Goal: Task Accomplishment & Management: Manage account settings

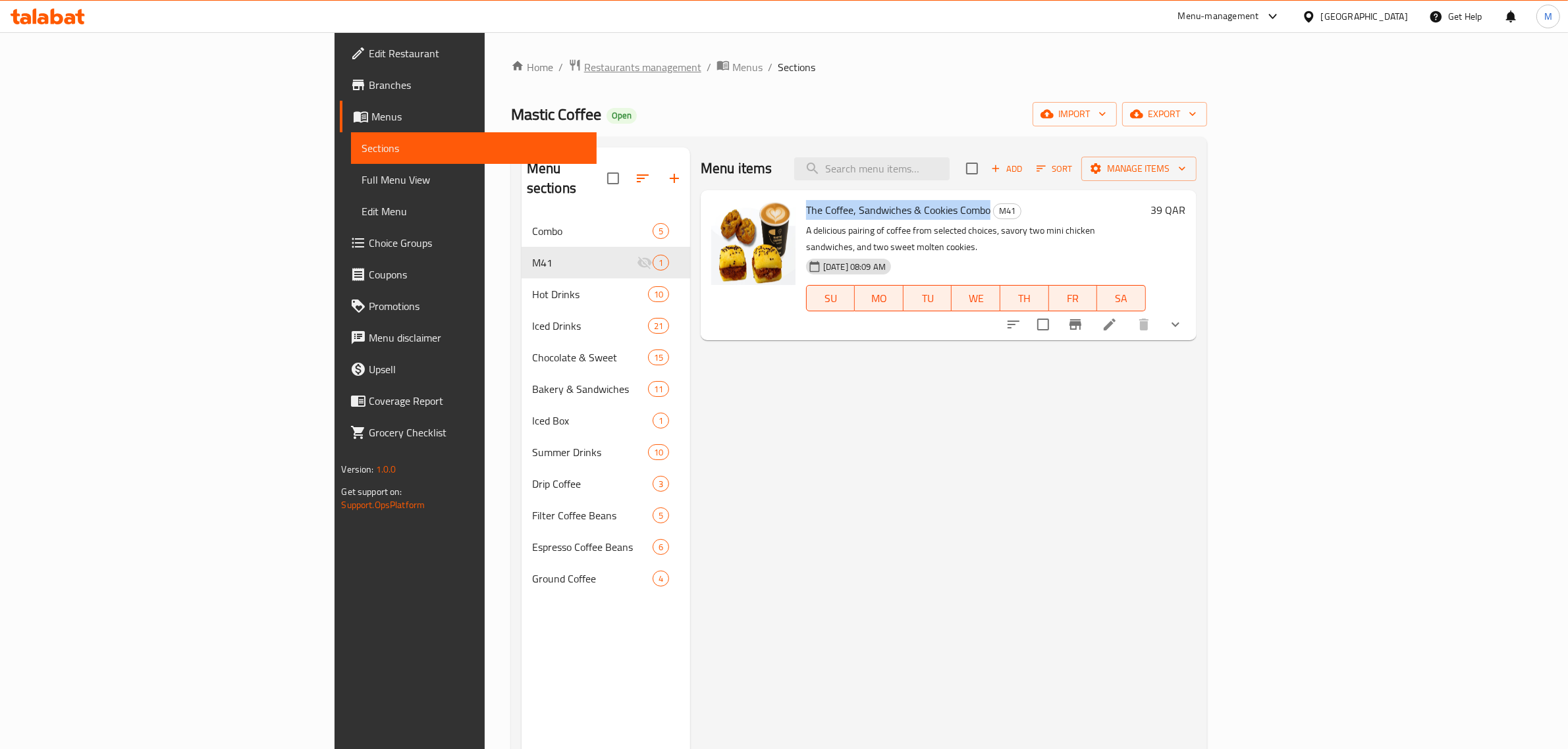
click at [584, 70] on span "Restaurants management" at bounding box center [643, 67] width 117 height 16
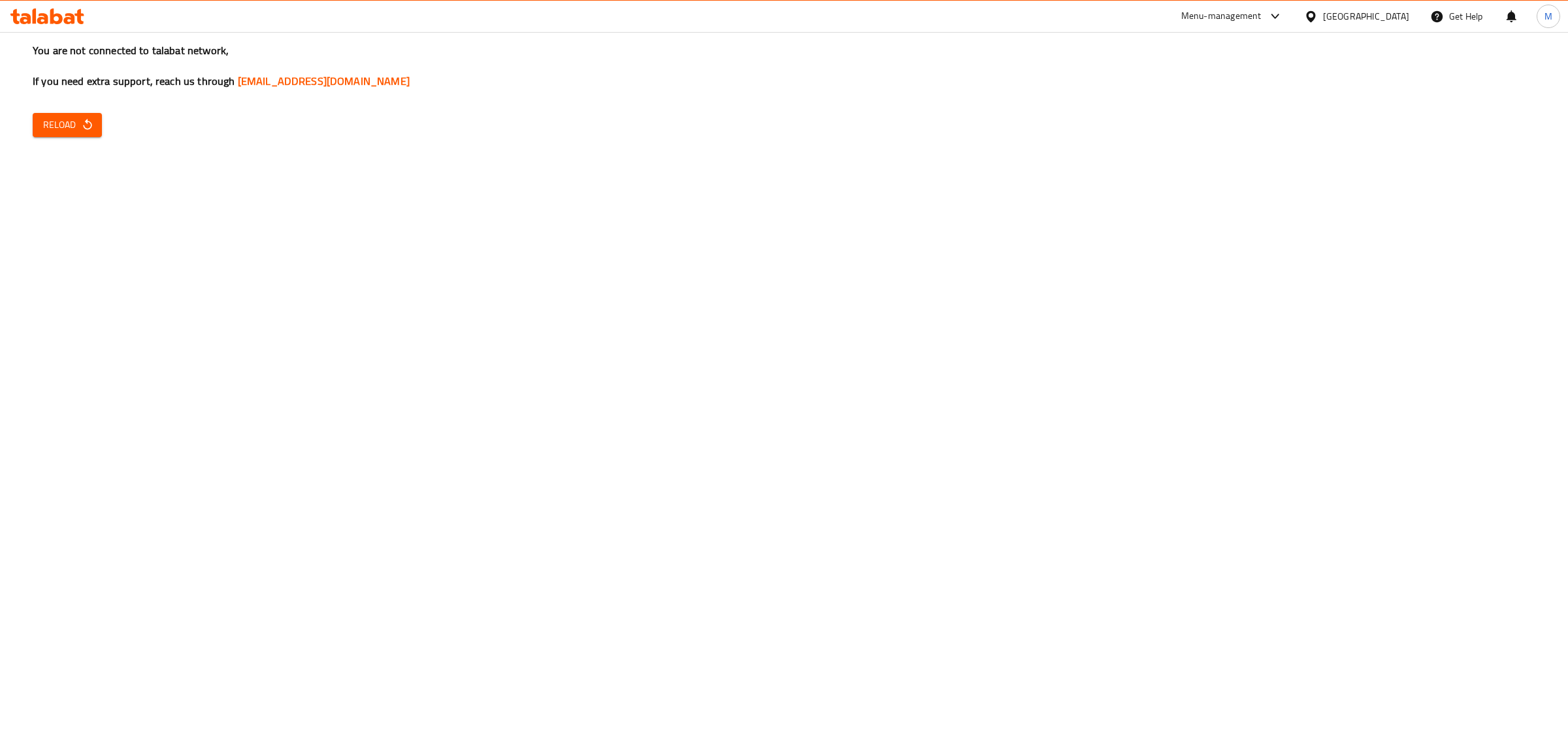
click at [65, 131] on span "Reload" at bounding box center [66, 125] width 48 height 16
click at [93, 127] on icon "button" at bounding box center [87, 124] width 13 height 13
click at [70, 125] on span "Reload" at bounding box center [66, 125] width 48 height 16
click at [57, 138] on div "You are not connected to talabat network, If you need extra support, reach us t…" at bounding box center [784, 372] width 1568 height 743
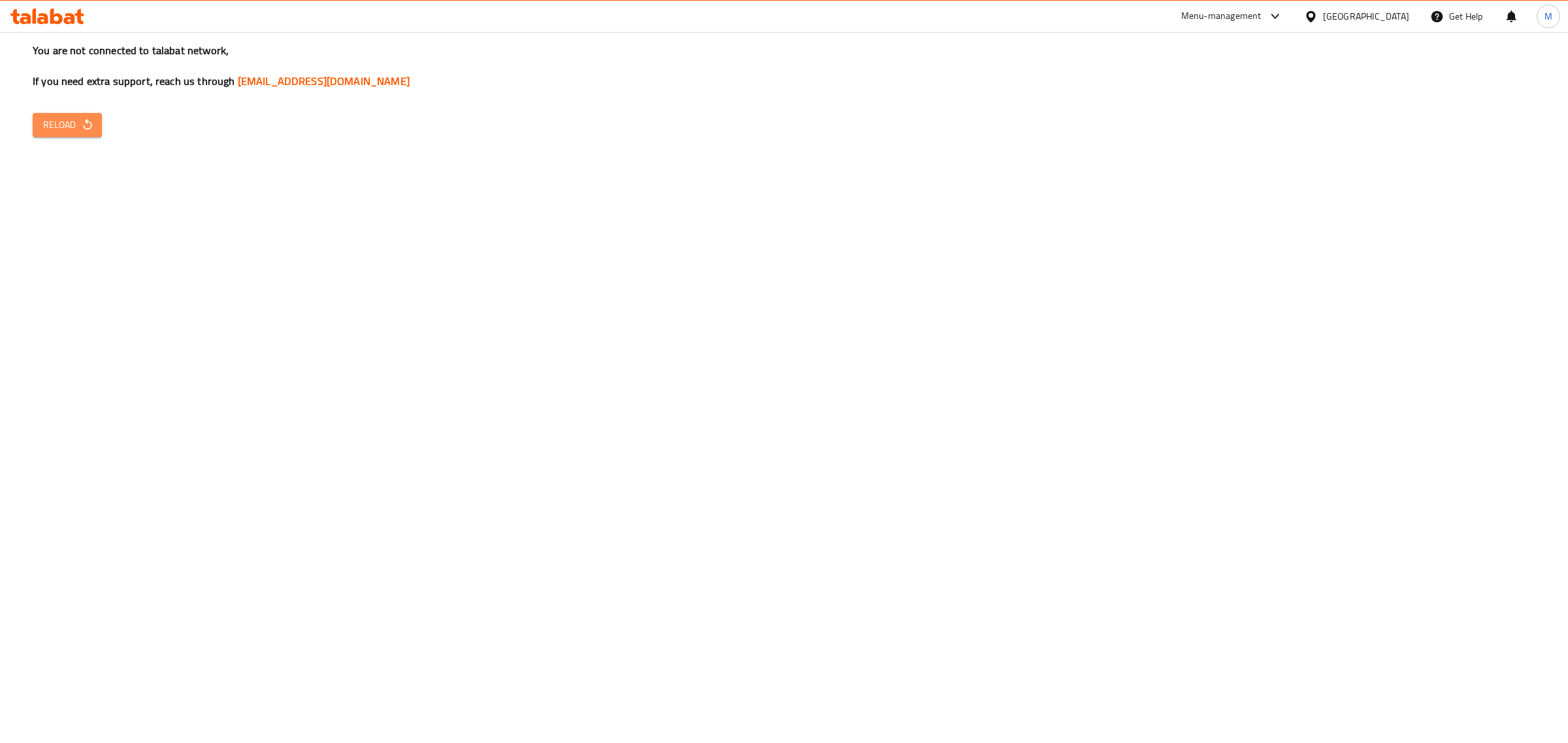
click at [81, 129] on icon "button" at bounding box center [87, 124] width 13 height 13
click at [83, 106] on div "You are not connected to talabat network, If you need extra support, reach us t…" at bounding box center [784, 372] width 1568 height 743
click at [89, 122] on icon "button" at bounding box center [87, 124] width 13 height 13
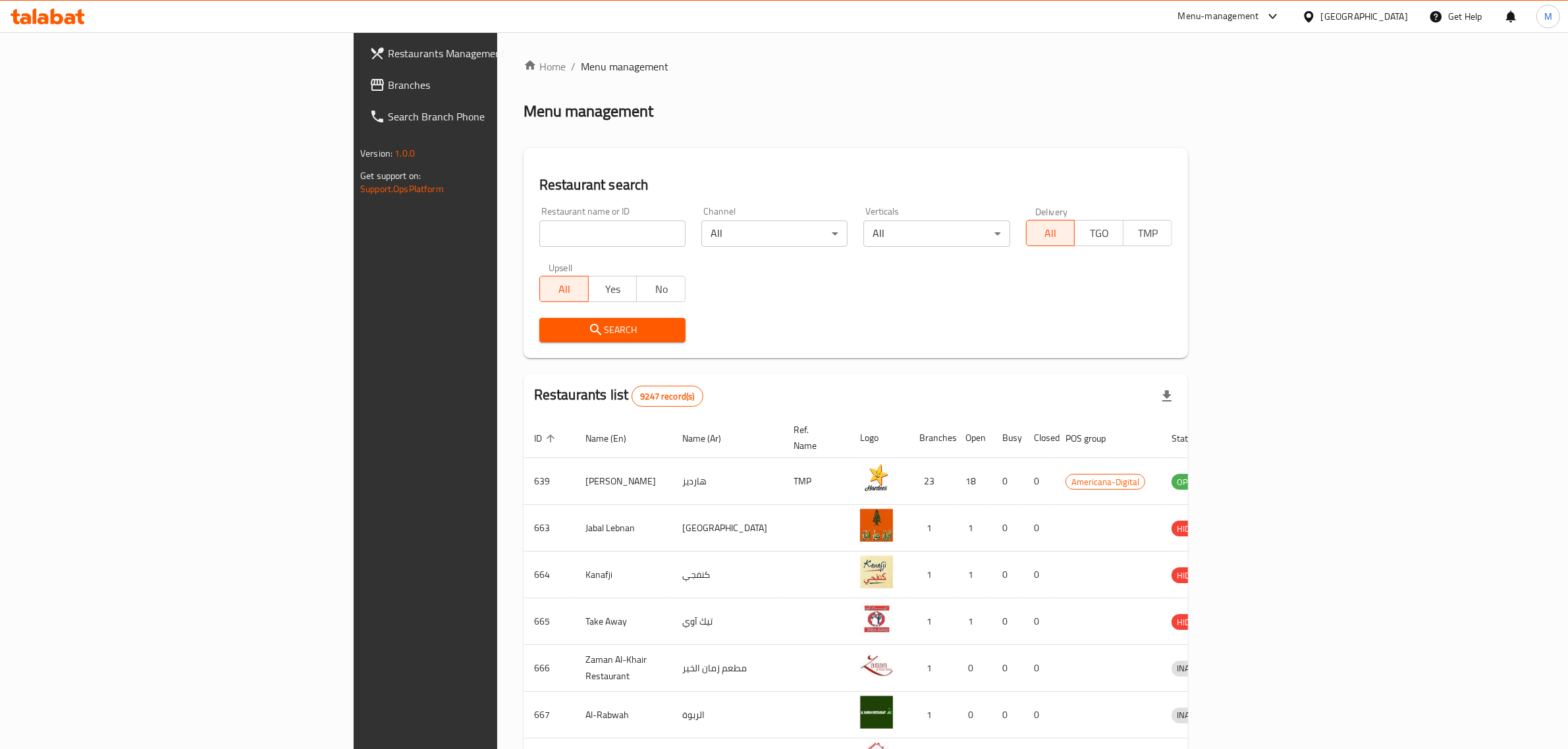
click at [539, 238] on input "search" at bounding box center [613, 233] width 147 height 27
type input "milky"
click button "Search" at bounding box center [613, 330] width 147 height 25
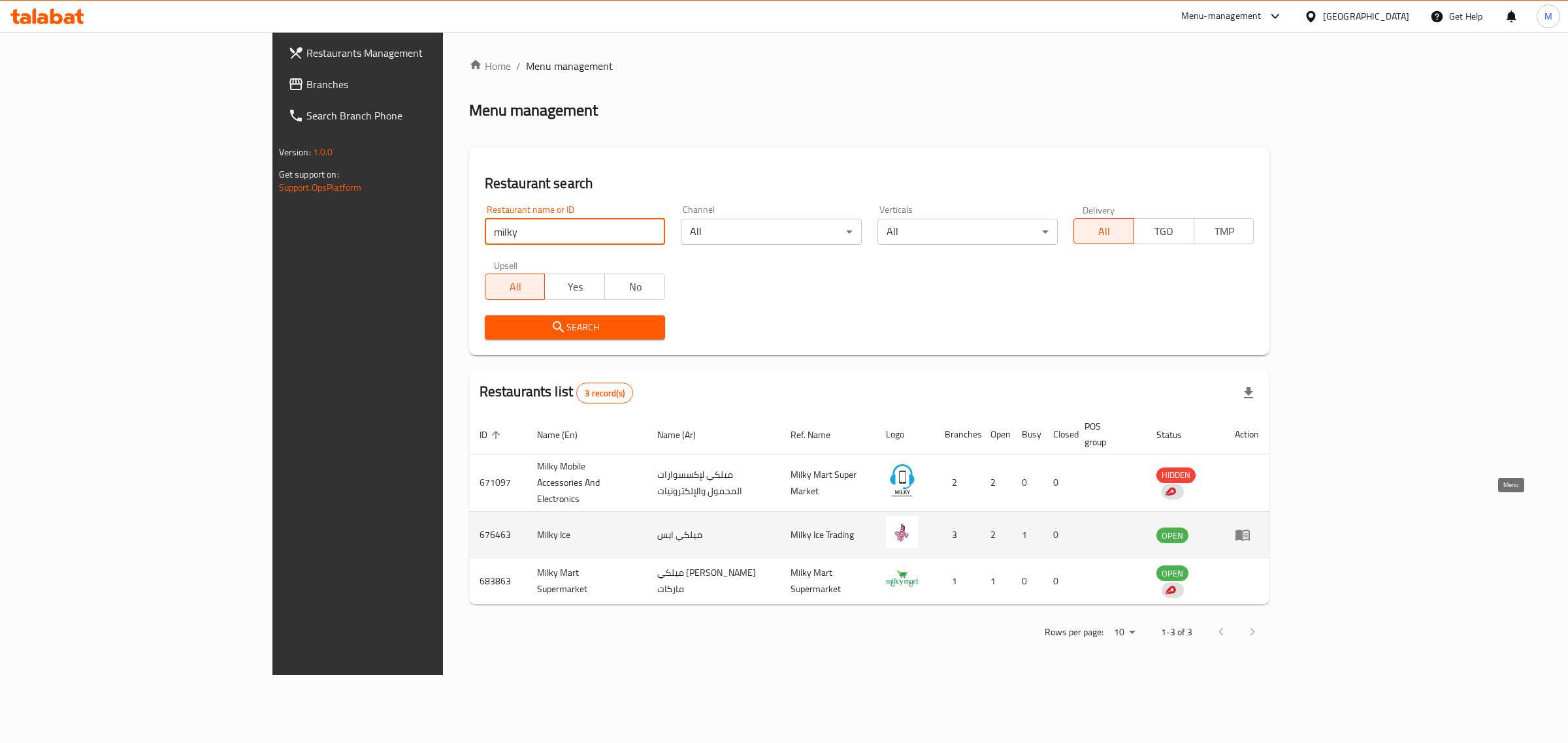
click at [1251, 527] on icon "enhanced table" at bounding box center [1242, 534] width 15 height 15
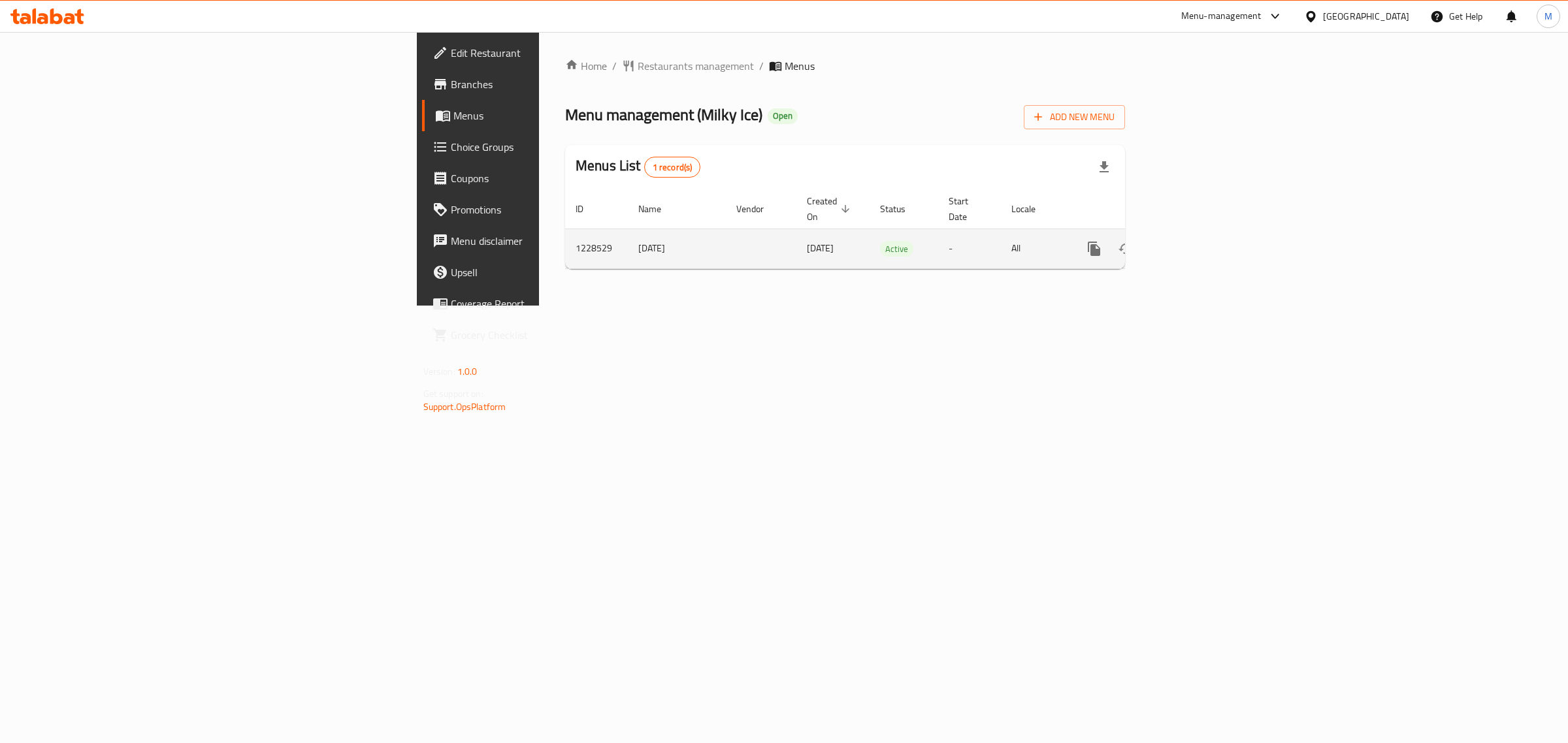
click at [1196, 241] on icon "enhanced table" at bounding box center [1188, 248] width 15 height 15
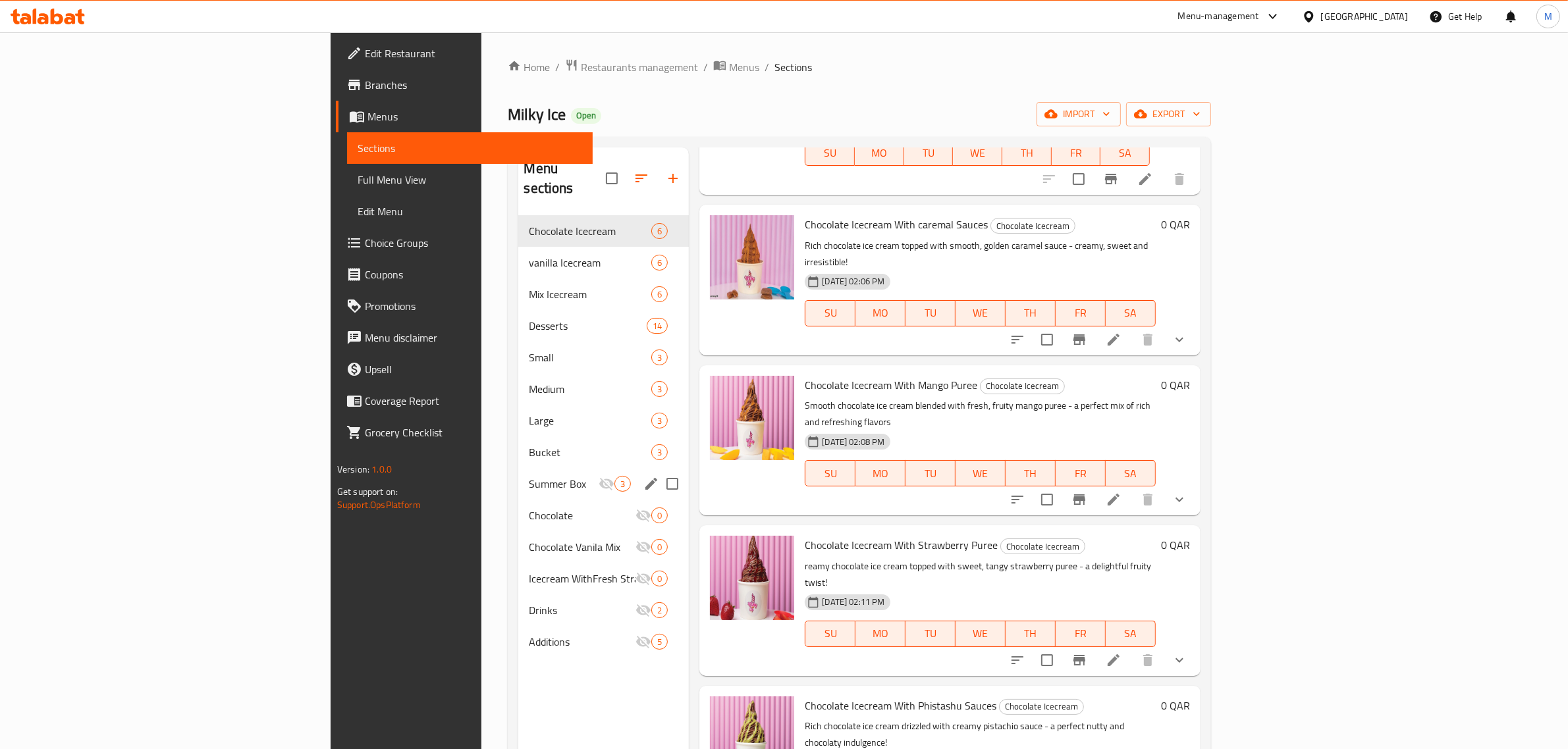
click at [518, 472] on div "Summer Box 3" at bounding box center [604, 483] width 170 height 32
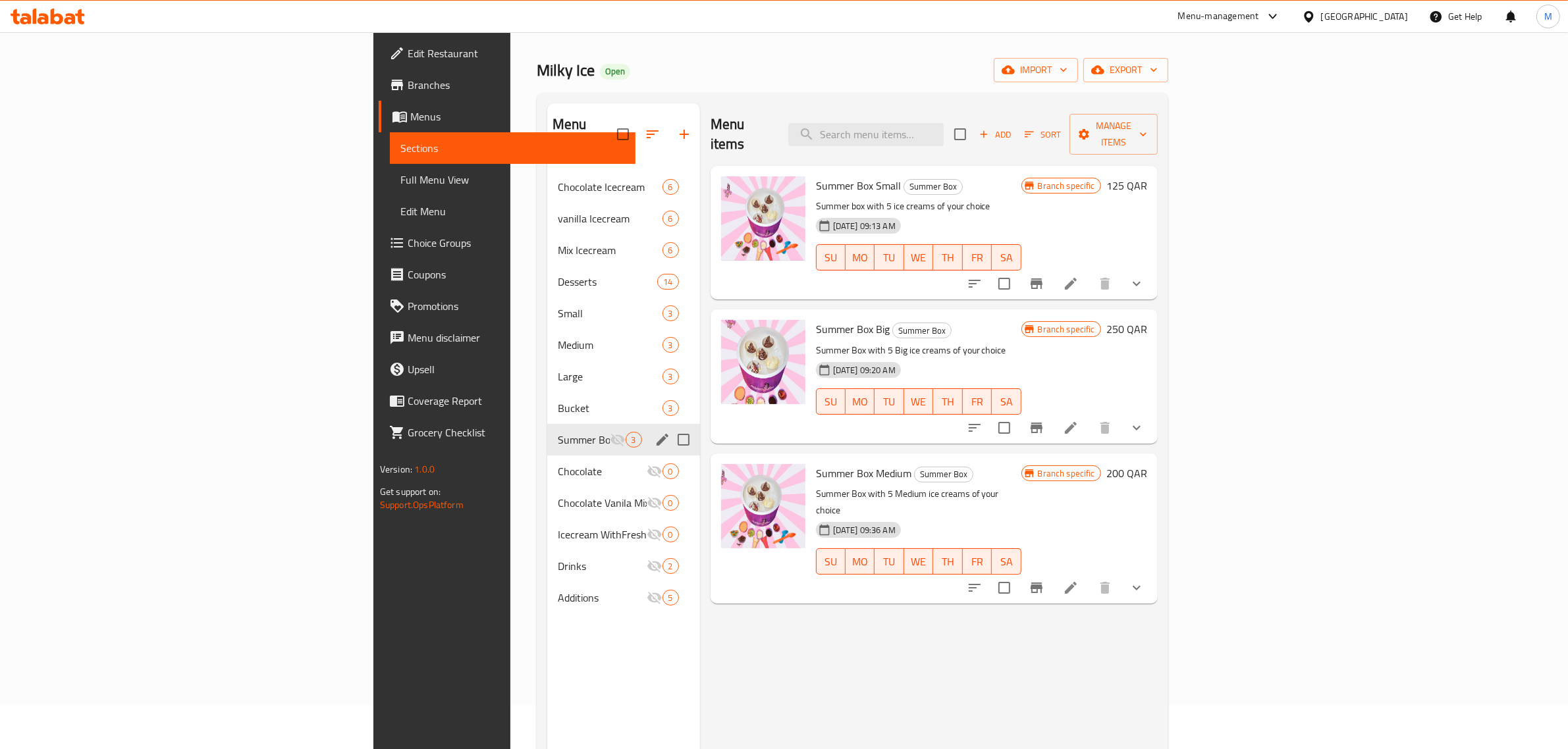
scroll to position [82, 0]
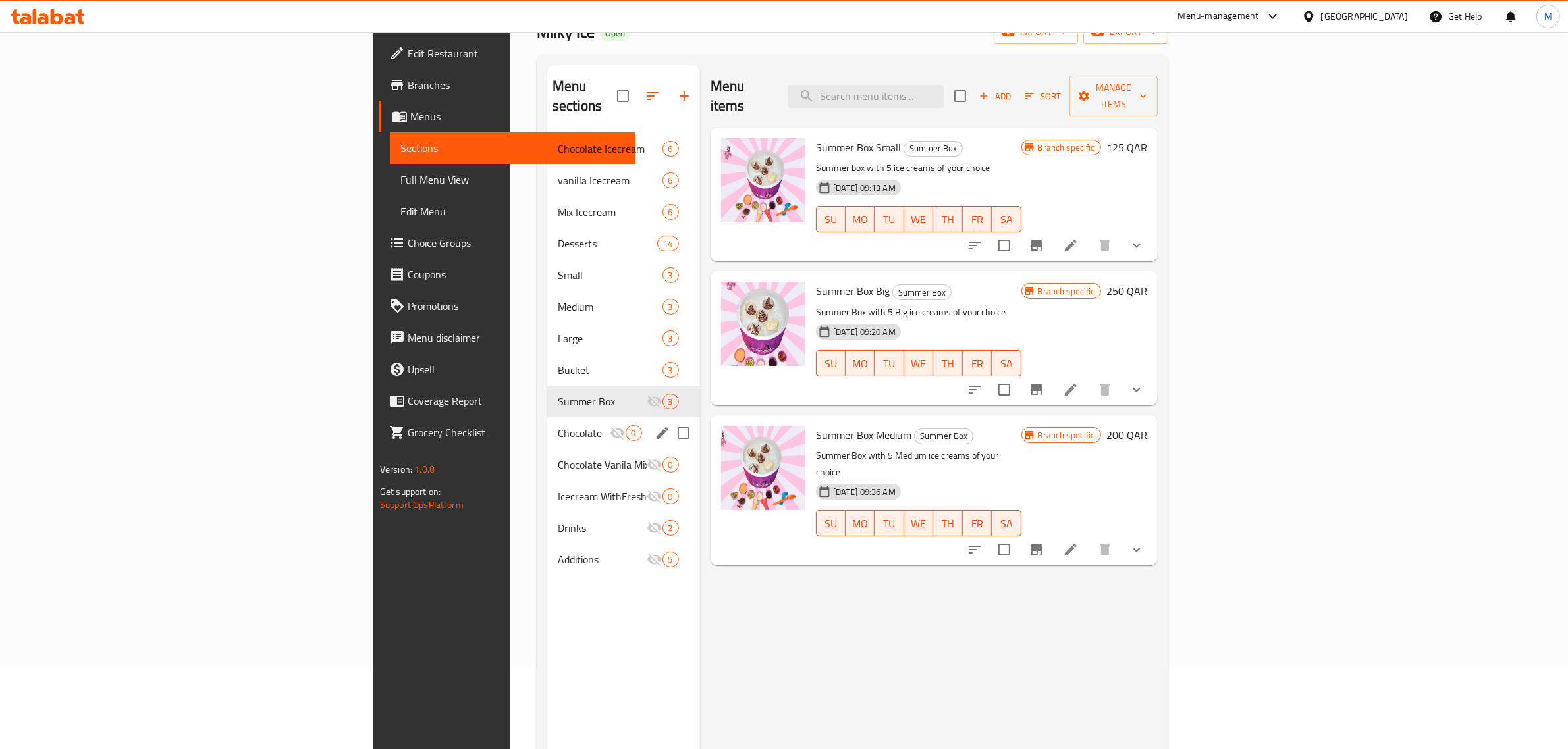
click at [558, 426] on span "Chocolate" at bounding box center [583, 433] width 52 height 16
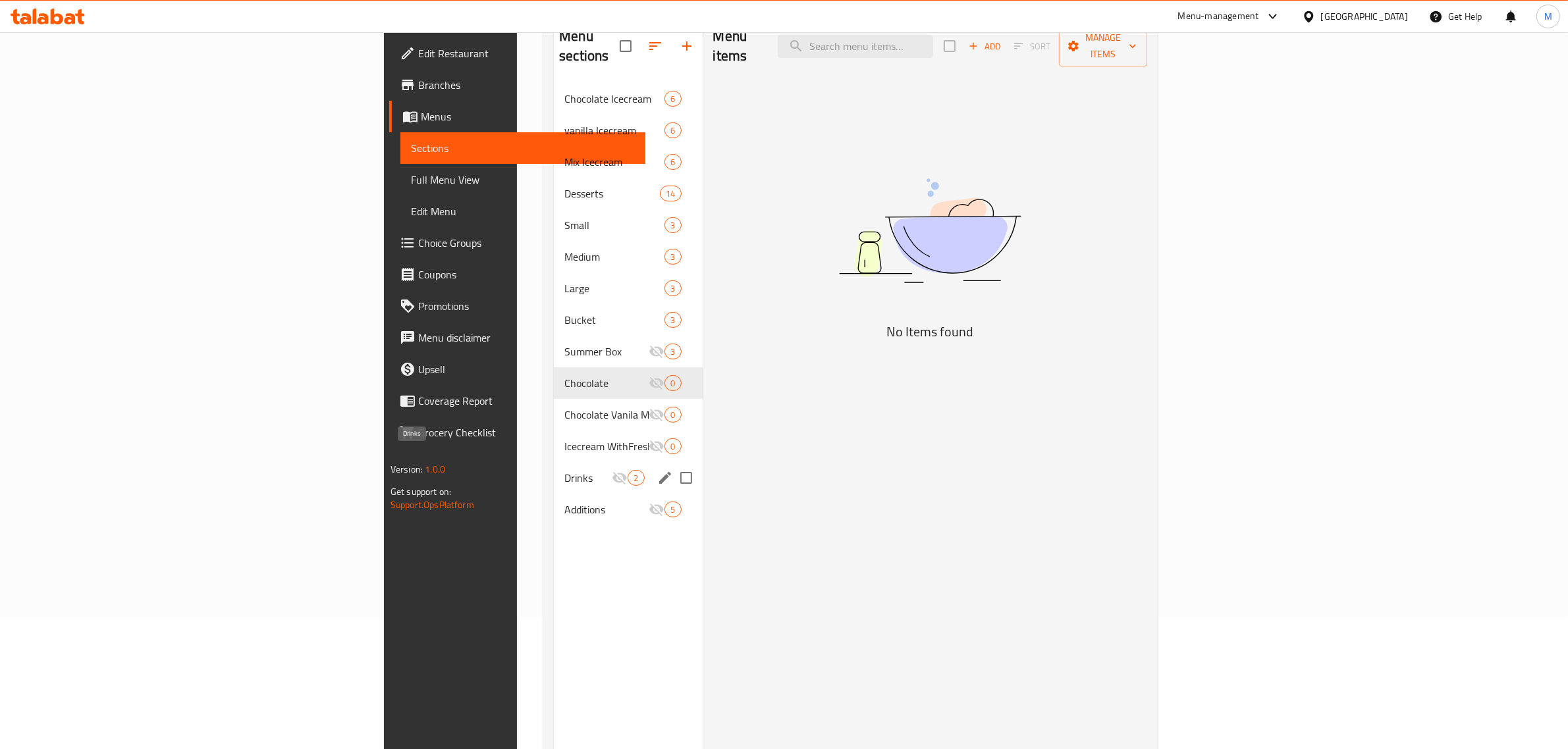
scroll to position [185, 0]
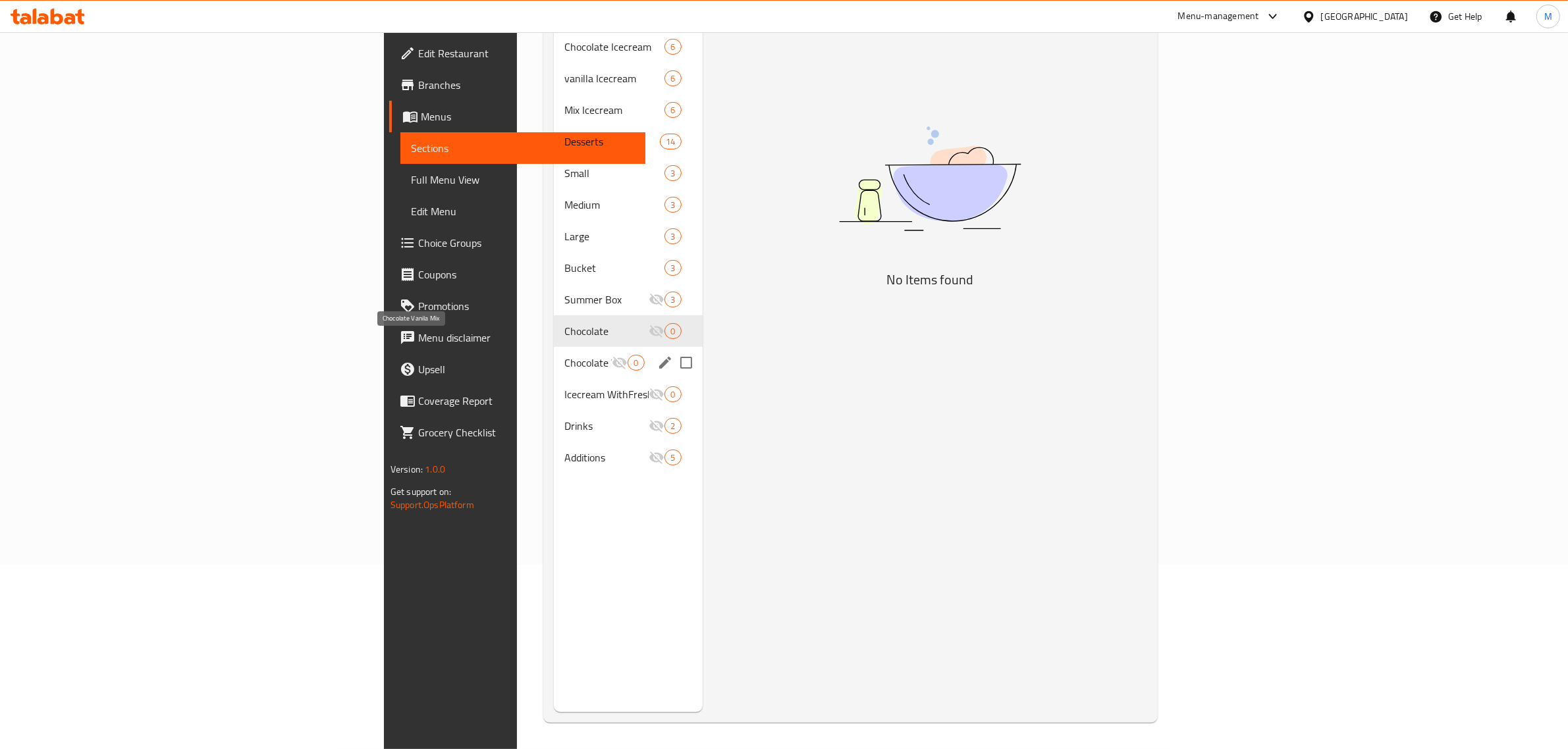
click at [564, 355] on span "Chocolate Vanila Mix" at bounding box center [588, 363] width 48 height 16
click at [554, 379] on div "Icecream WithFresh Strawberry 0" at bounding box center [628, 395] width 148 height 32
click at [564, 418] on span "Drinks" at bounding box center [606, 426] width 84 height 16
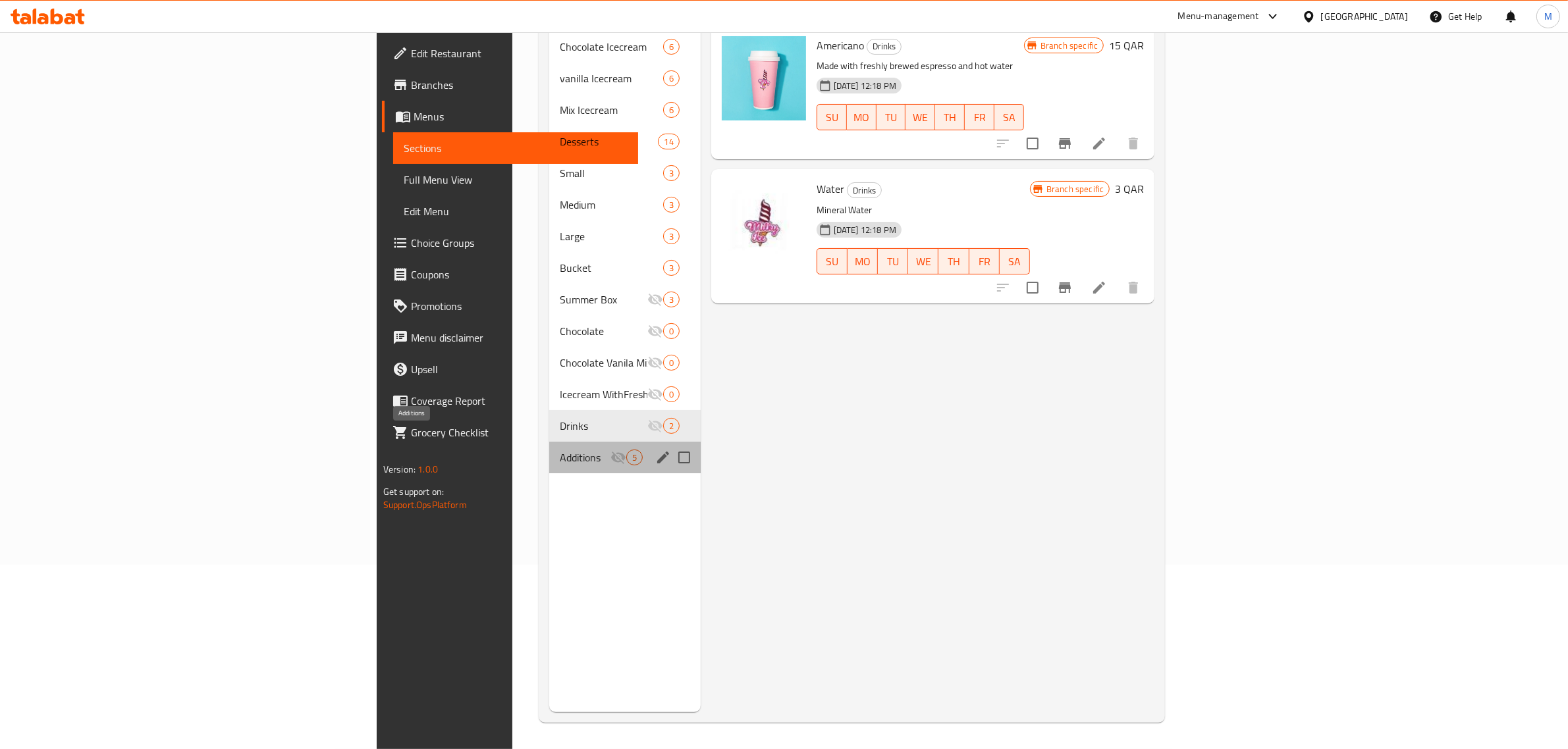
click at [560, 450] on span "Additions" at bounding box center [584, 457] width 50 height 16
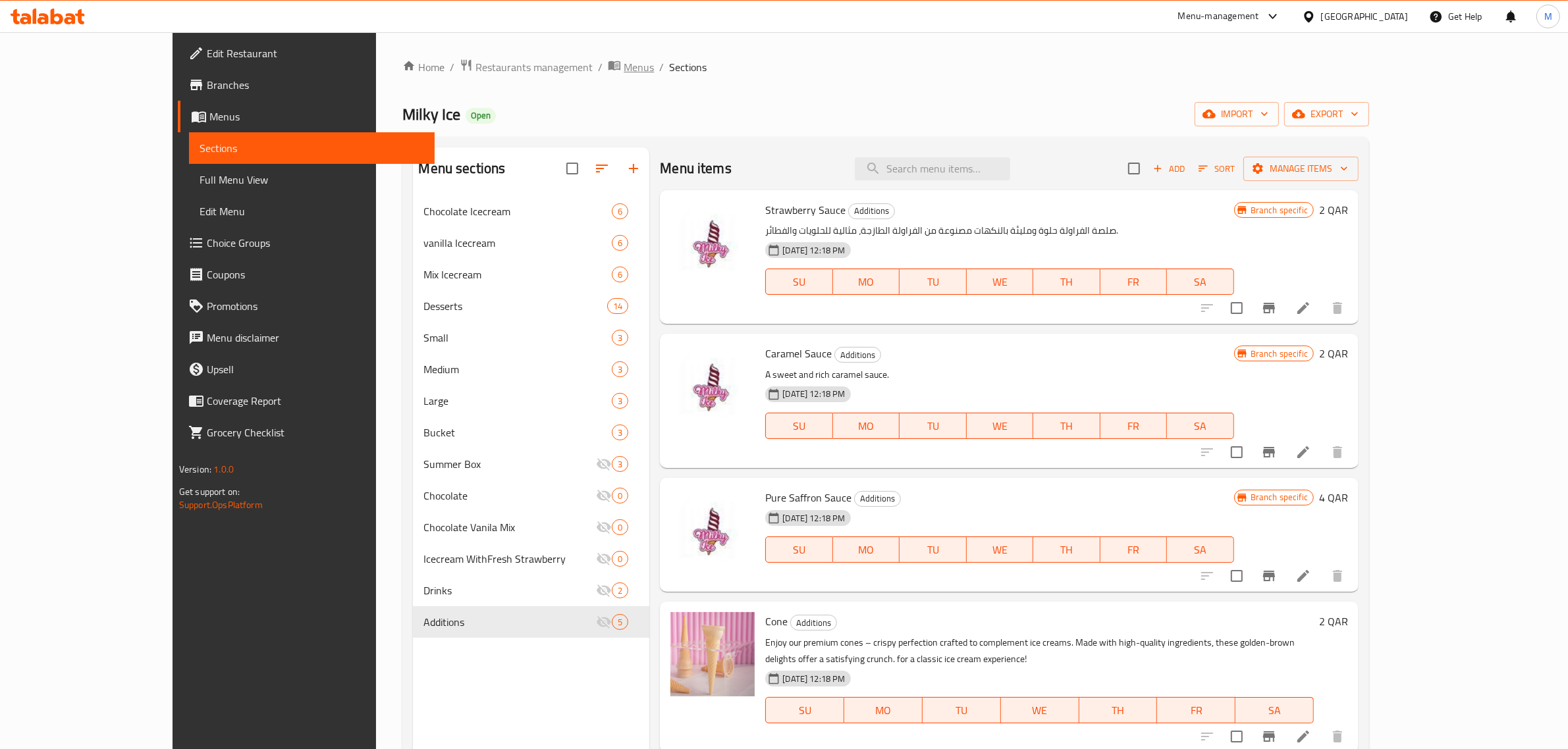
click at [624, 66] on span "Menus" at bounding box center [638, 67] width 30 height 16
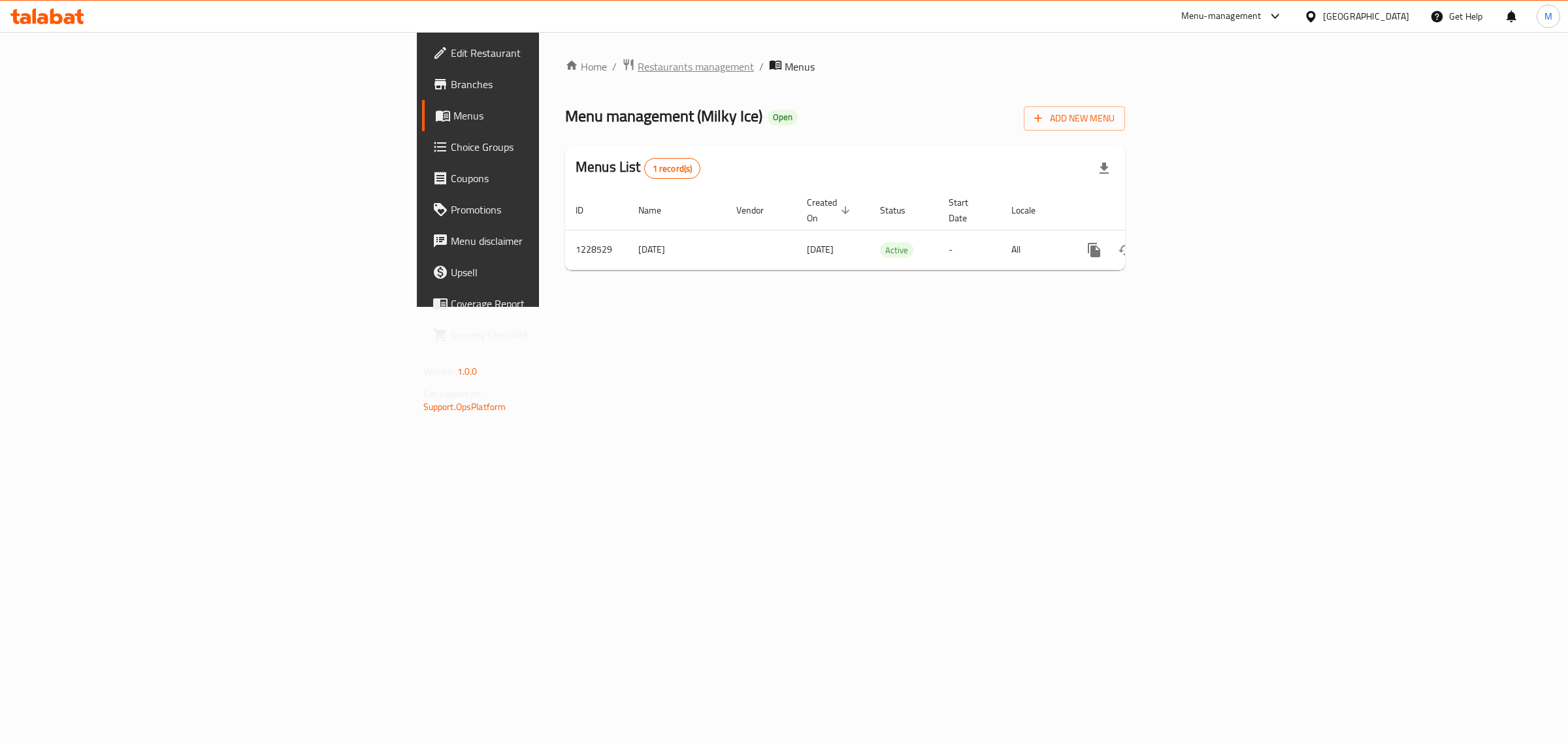
click at [638, 61] on span "Restaurants management" at bounding box center [696, 66] width 116 height 15
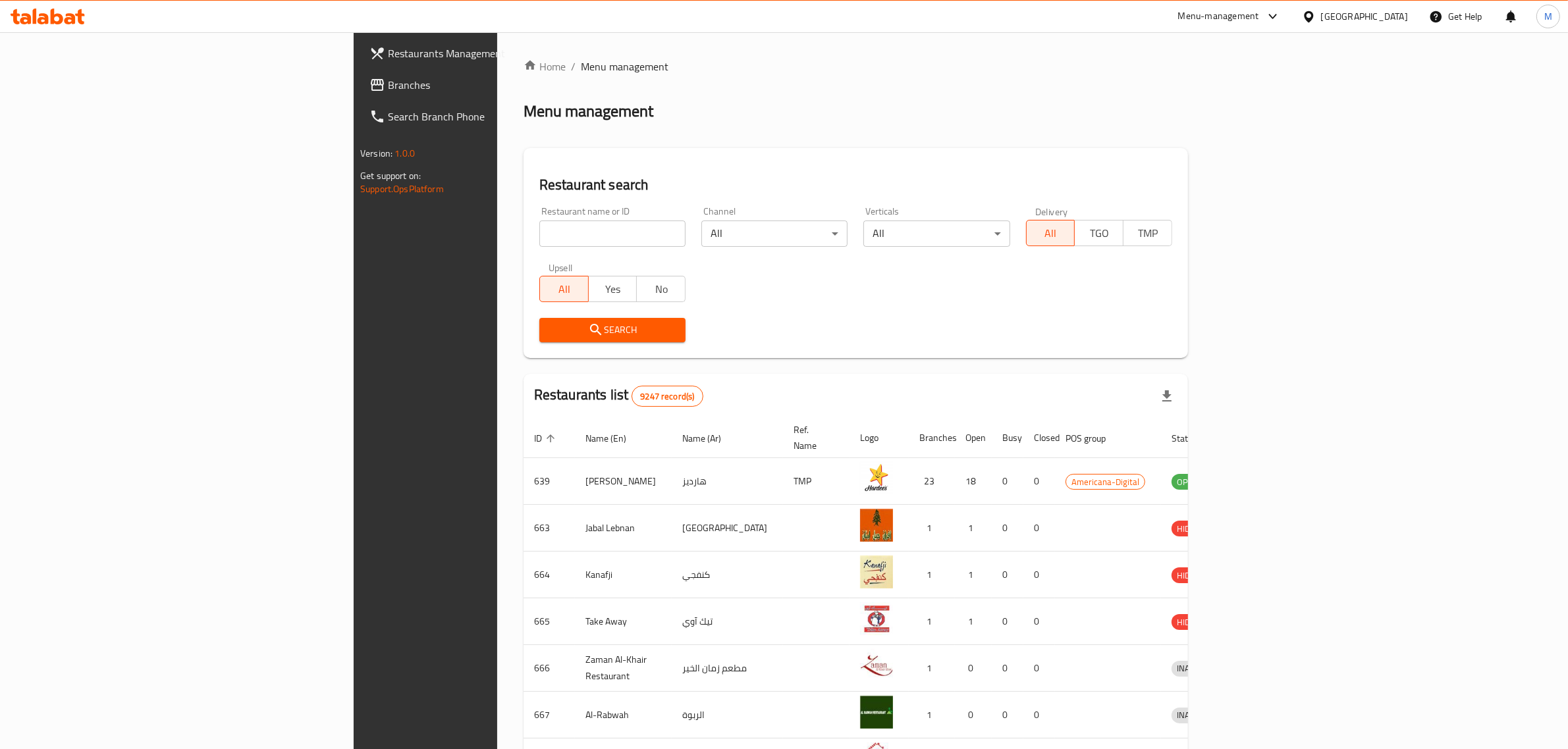
click at [524, 233] on div "Home / Menu management Menu management Restaurant search Restaurant name or ID …" at bounding box center [856, 515] width 665 height 912
click at [539, 232] on input "search" at bounding box center [613, 233] width 147 height 27
type input "indian biryani factory"
click at [594, 289] on span "Yes" at bounding box center [614, 289] width 38 height 19
click at [545, 294] on span "All" at bounding box center [564, 289] width 38 height 19
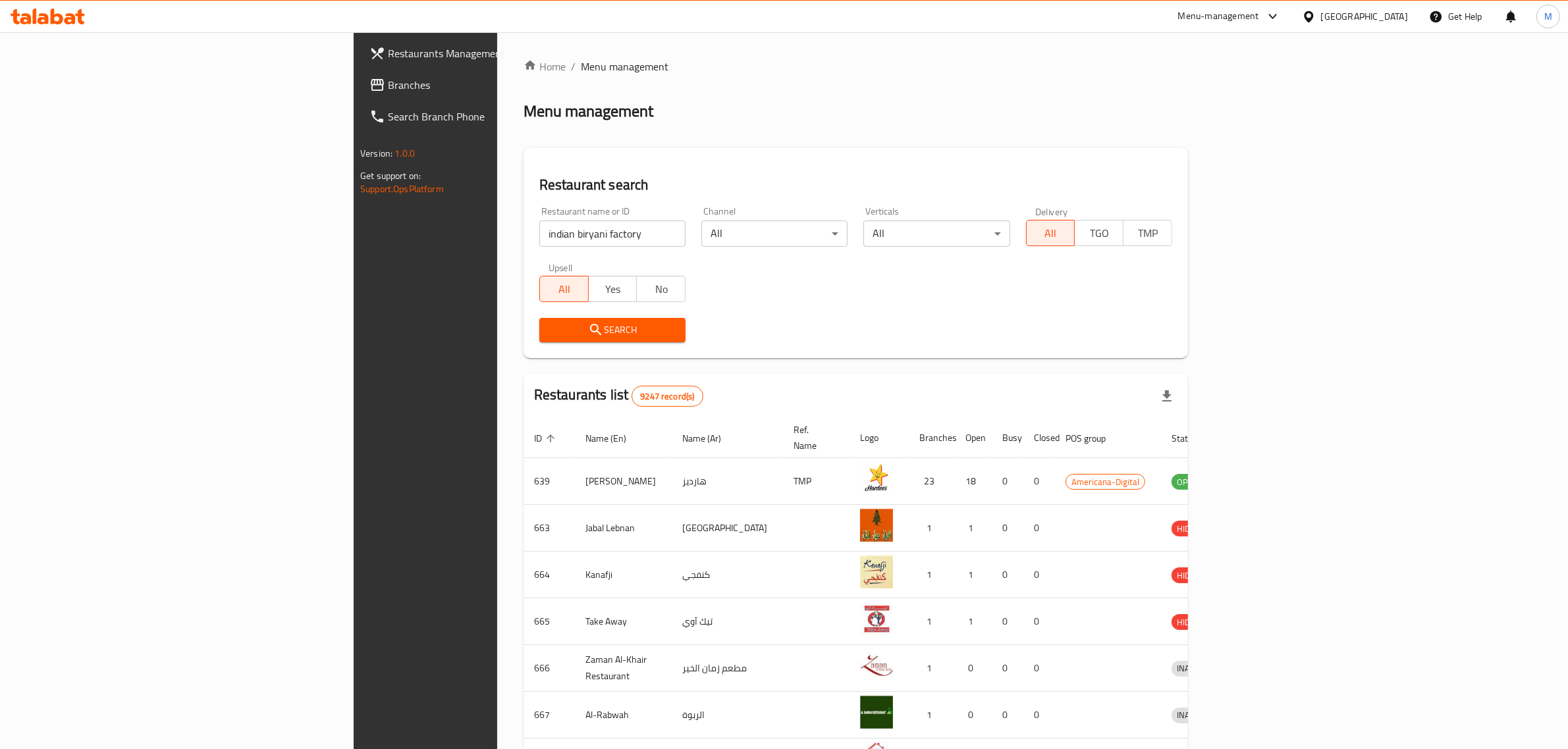
click at [550, 334] on span "Search" at bounding box center [613, 331] width 125 height 16
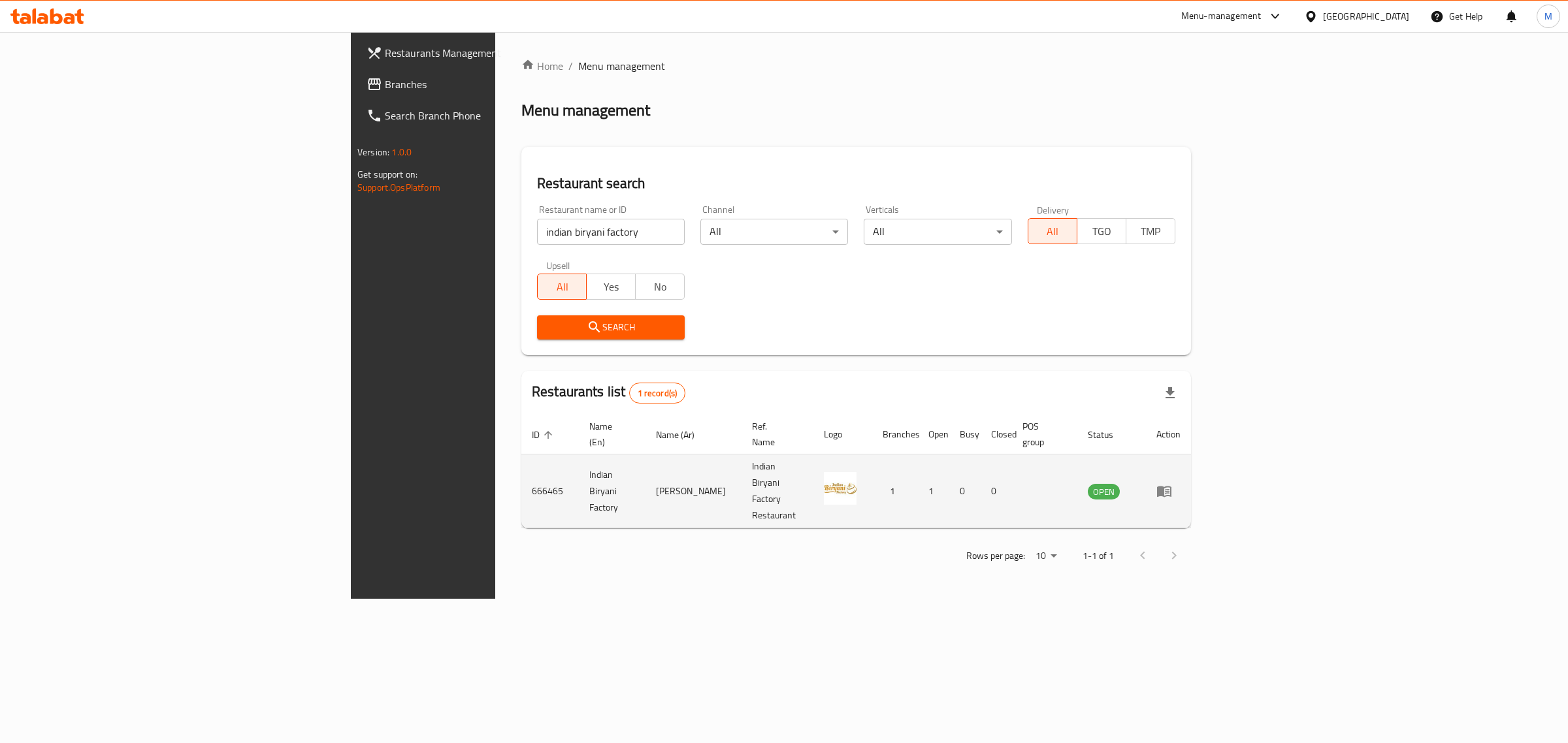
click at [1191, 455] on td "enhanced table" at bounding box center [1168, 491] width 45 height 74
click at [1172, 487] on icon "enhanced table" at bounding box center [1165, 492] width 15 height 11
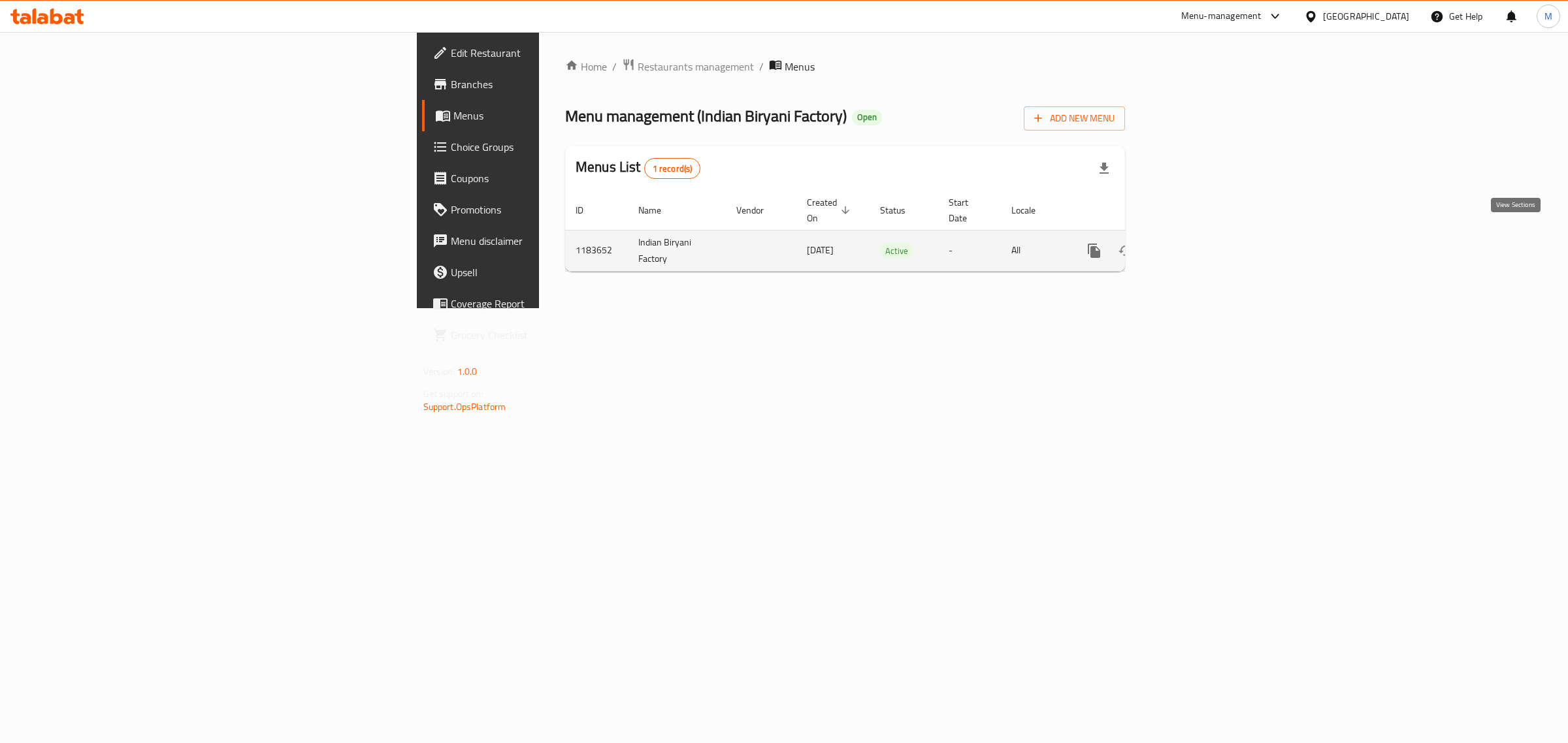
click at [1204, 235] on link "enhanced table" at bounding box center [1188, 251] width 32 height 32
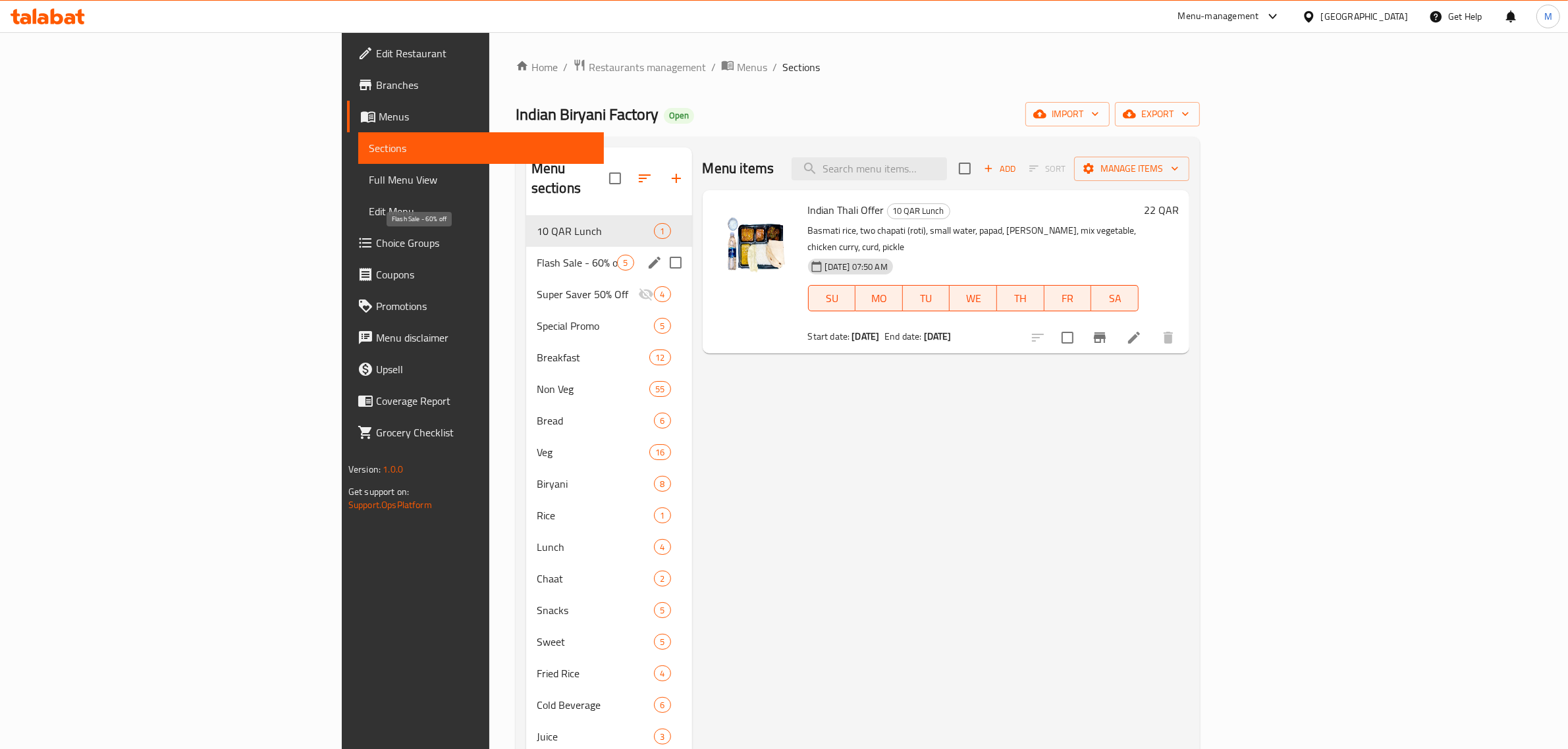
click at [537, 255] on span "Flash Sale - 60% off" at bounding box center [577, 262] width 81 height 16
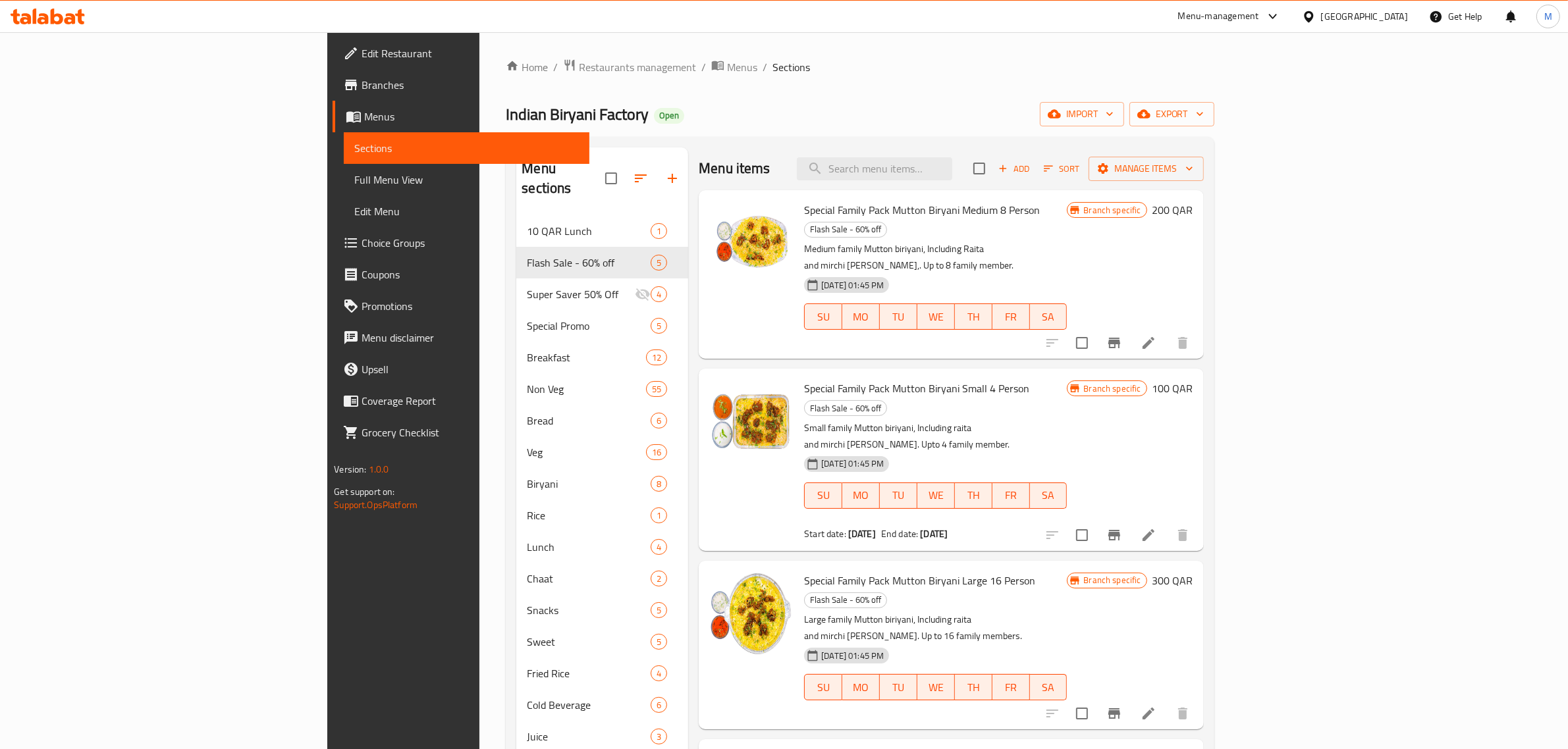
click at [937, 214] on span "Special Family Pack Mutton Biryani Medium 8 Person" at bounding box center [921, 211] width 235 height 20
drag, startPoint x: 937, startPoint y: 214, endPoint x: 738, endPoint y: 215, distance: 199.0
click at [804, 215] on span "Special Family Pack Mutton Biryani Medium 8 Person" at bounding box center [921, 211] width 235 height 20
copy span "Special Family Pack Mutton Biryani Medium 8 Person"
click at [953, 166] on input "search" at bounding box center [875, 168] width 156 height 23
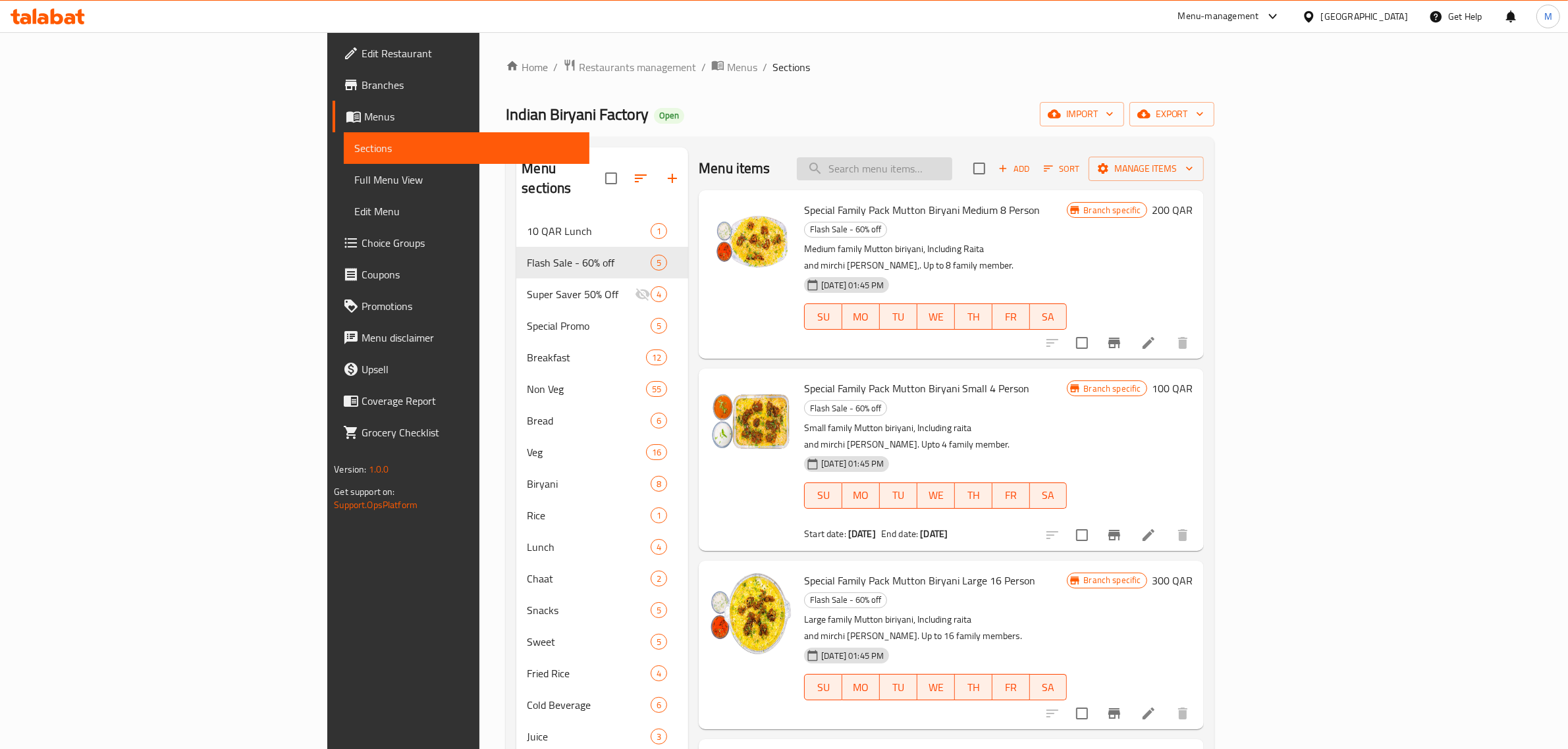
paste input "Special Family Pack Mutton Biryani Medium 8 Person"
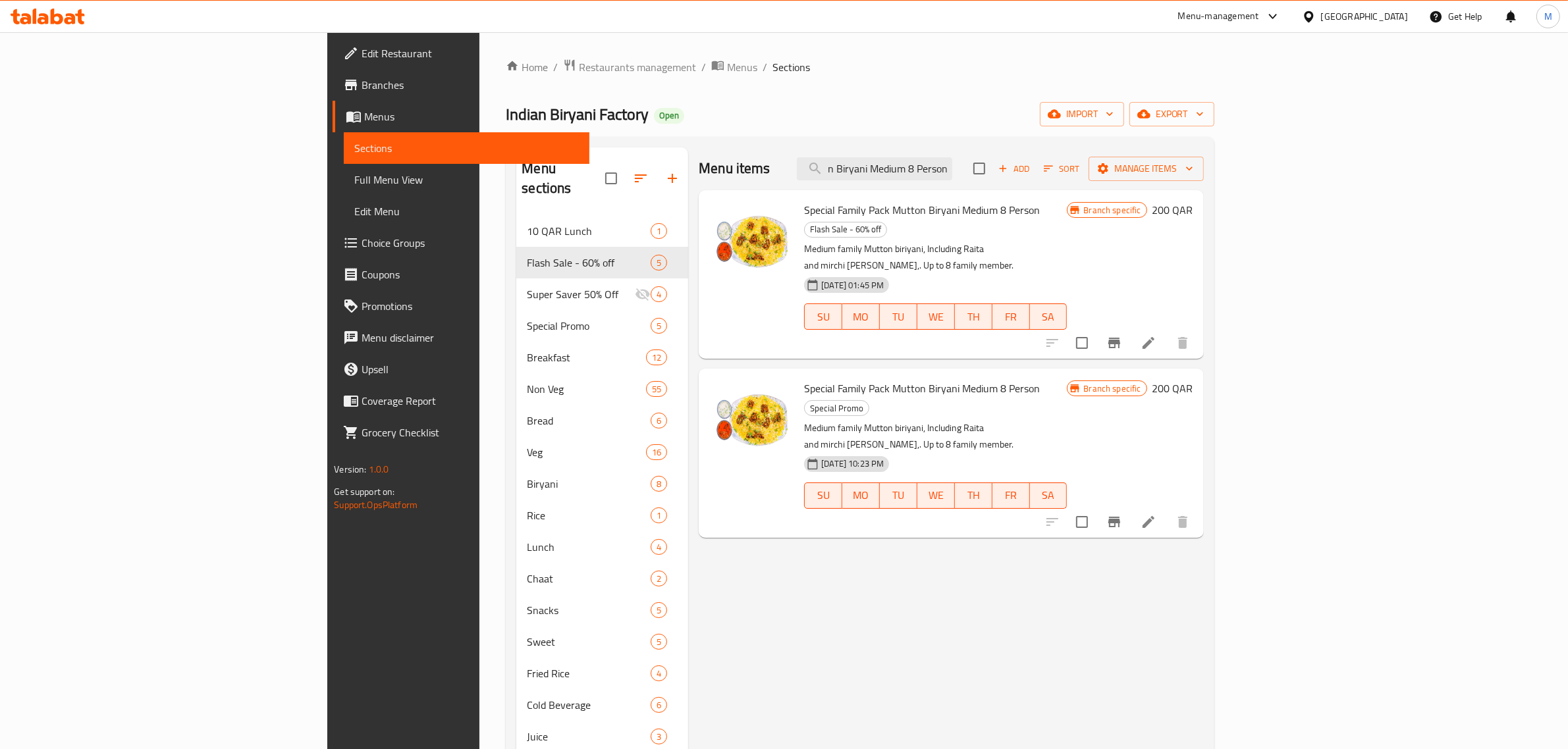
click at [1120, 517] on icon "Branch-specific-item" at bounding box center [1114, 523] width 12 height 11
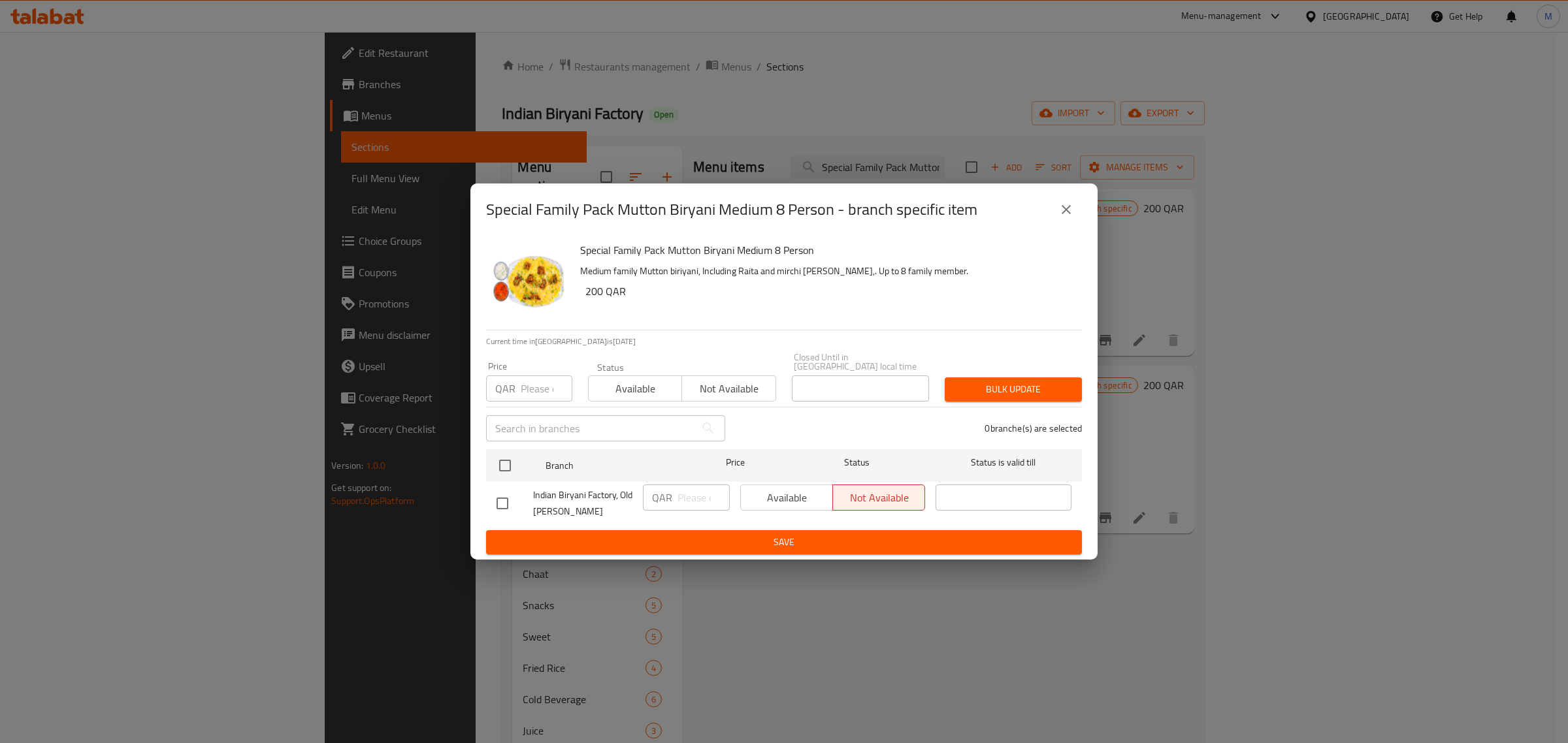
click at [1069, 213] on icon "close" at bounding box center [1066, 209] width 15 height 15
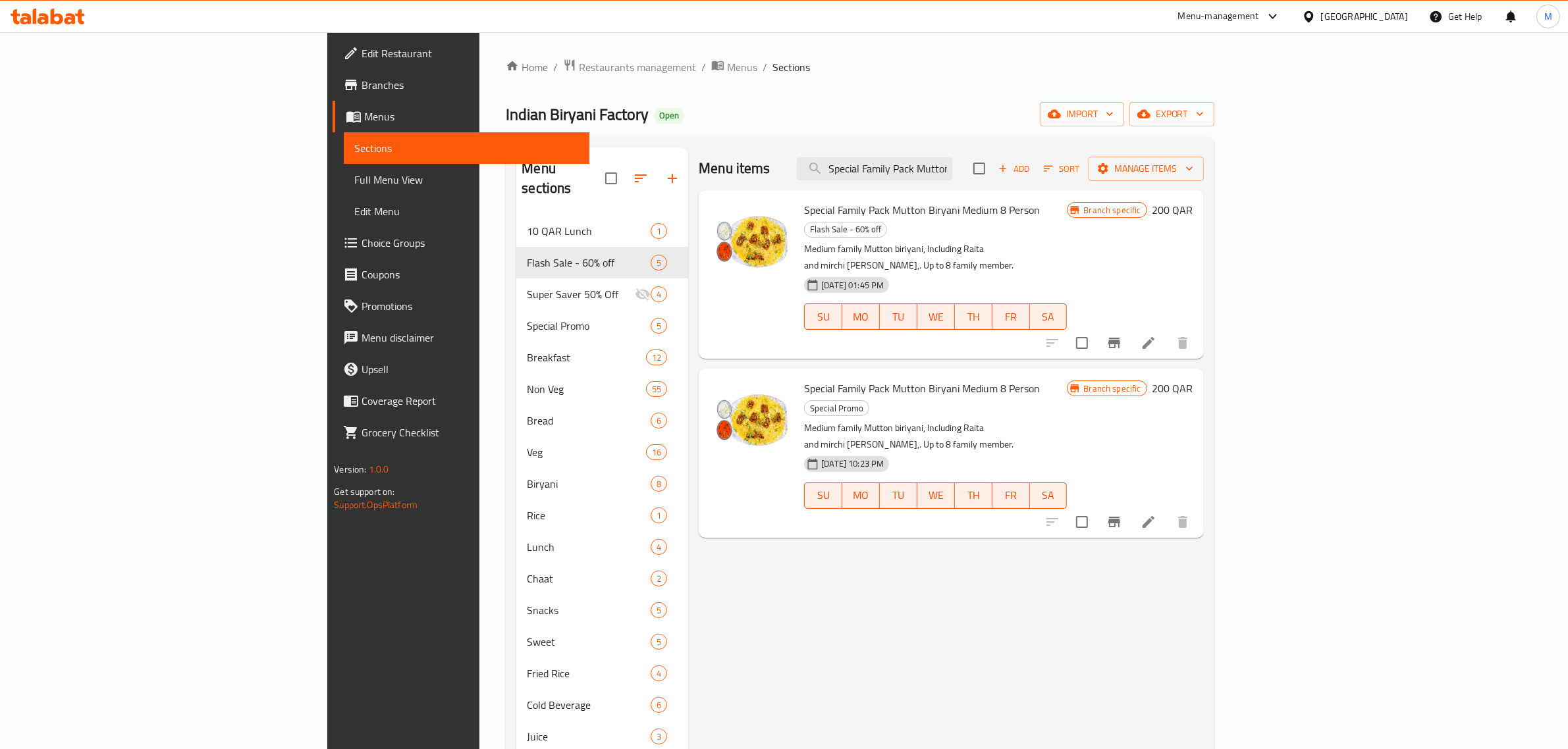
click at [1123, 335] on icon "Branch-specific-item" at bounding box center [1114, 342] width 16 height 16
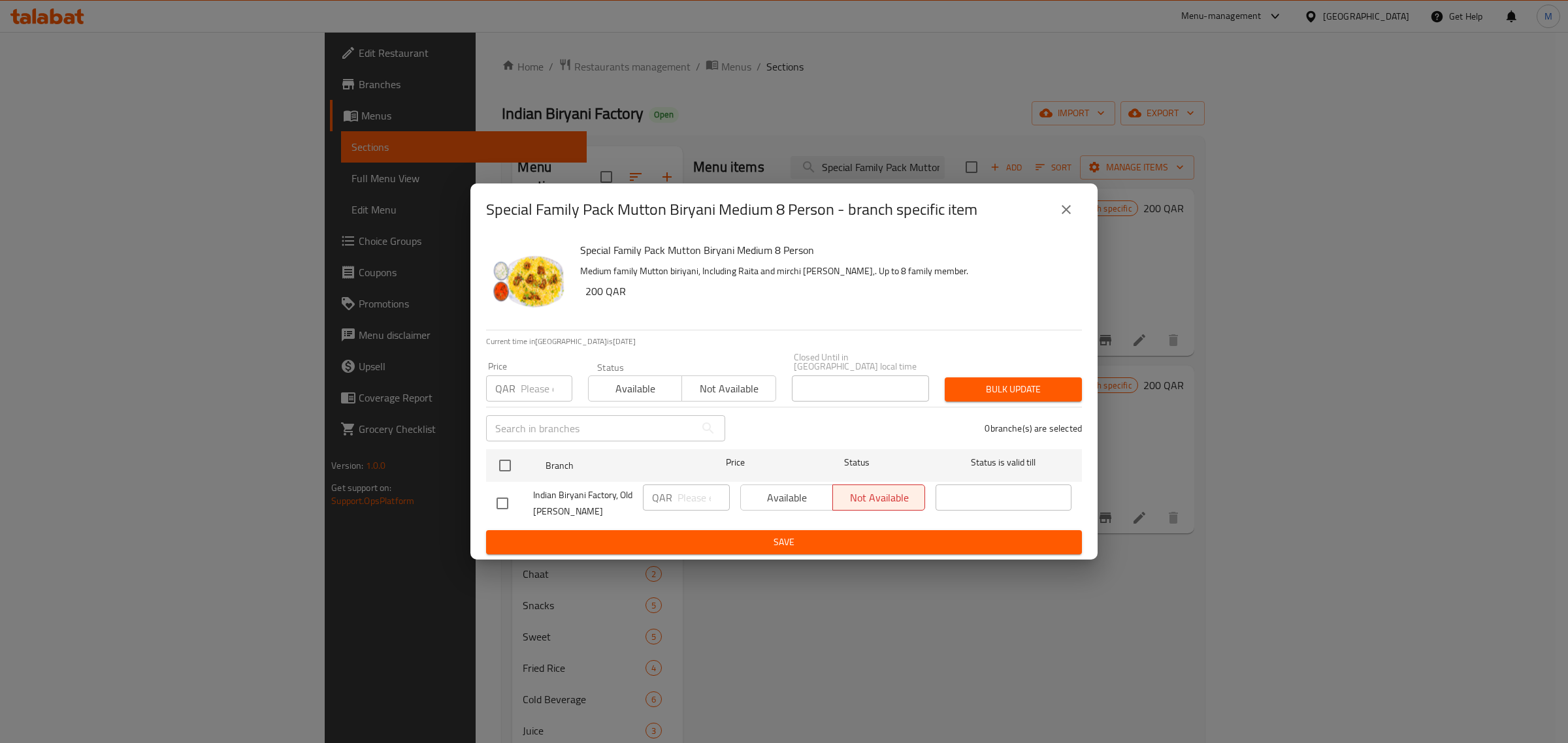
click at [1079, 216] on button "close" at bounding box center [1066, 210] width 32 height 32
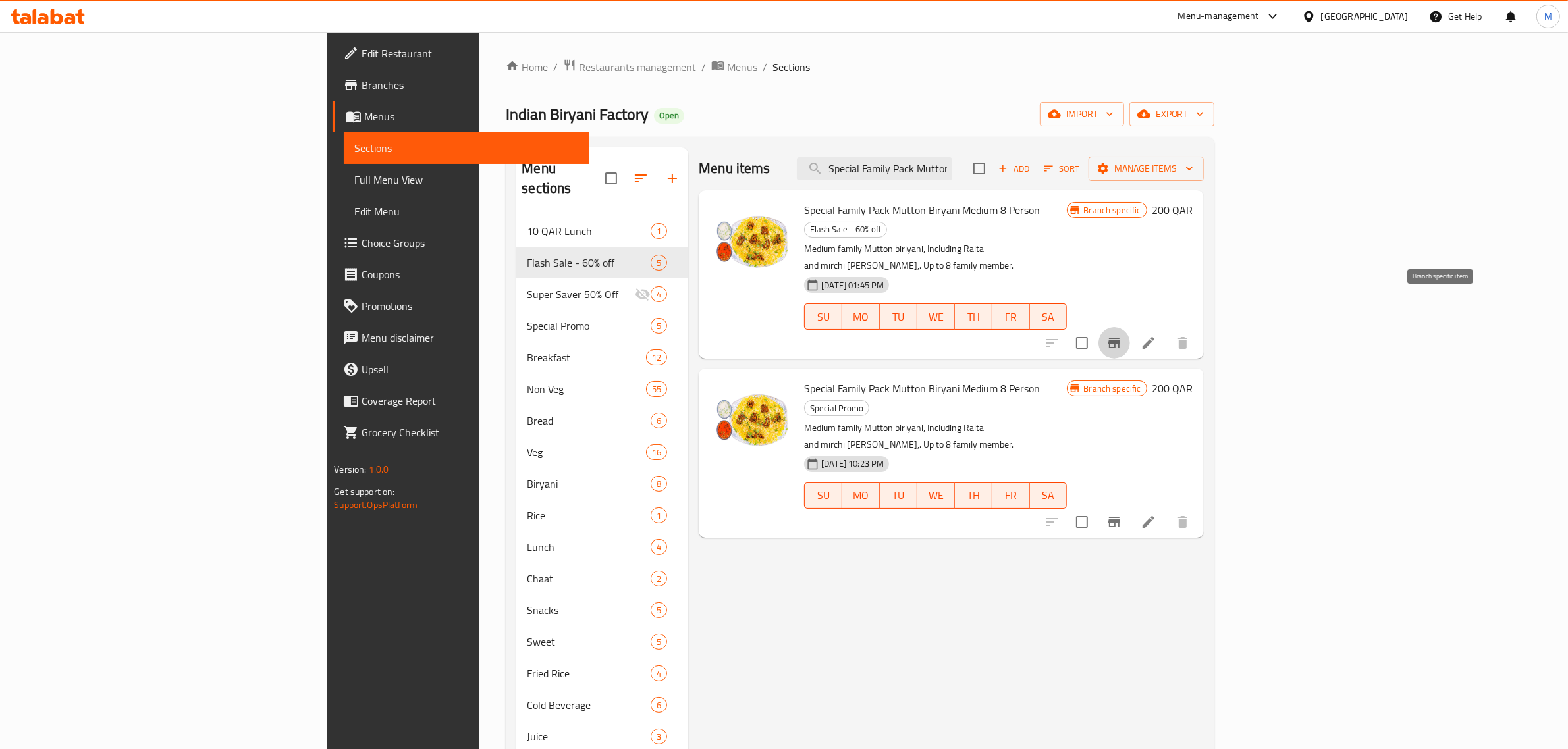
click at [1120, 338] on icon "Branch-specific-item" at bounding box center [1114, 343] width 12 height 11
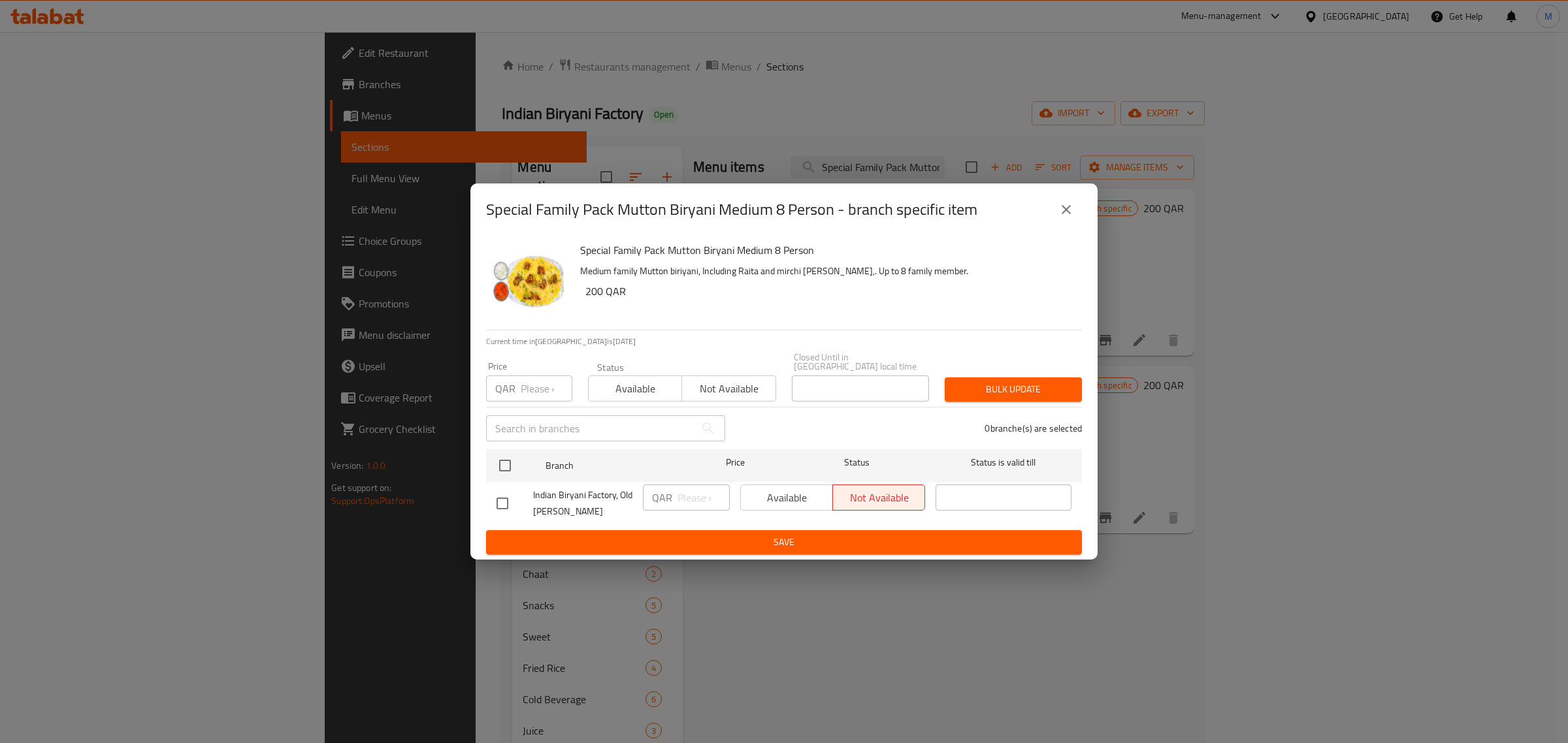
drag, startPoint x: 1089, startPoint y: 200, endPoint x: 1083, endPoint y: 203, distance: 6.7
click at [1088, 201] on div "Special Family Pack Mutton Biryani Medium 8 Person - branch specific item" at bounding box center [784, 210] width 627 height 53
click at [1067, 211] on icon "close" at bounding box center [1066, 209] width 15 height 15
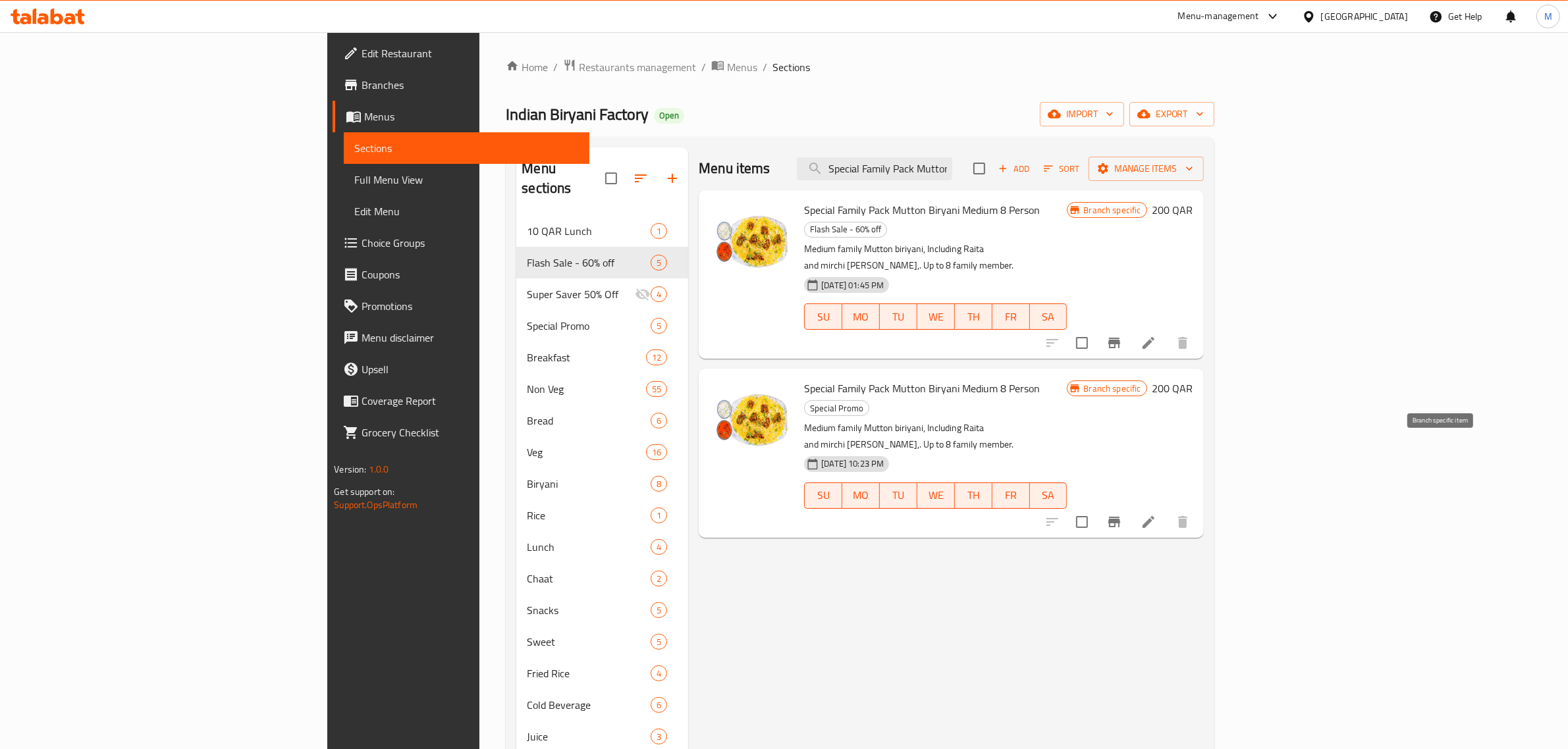
click at [1130, 506] on button "Branch-specific-item" at bounding box center [1115, 522] width 32 height 32
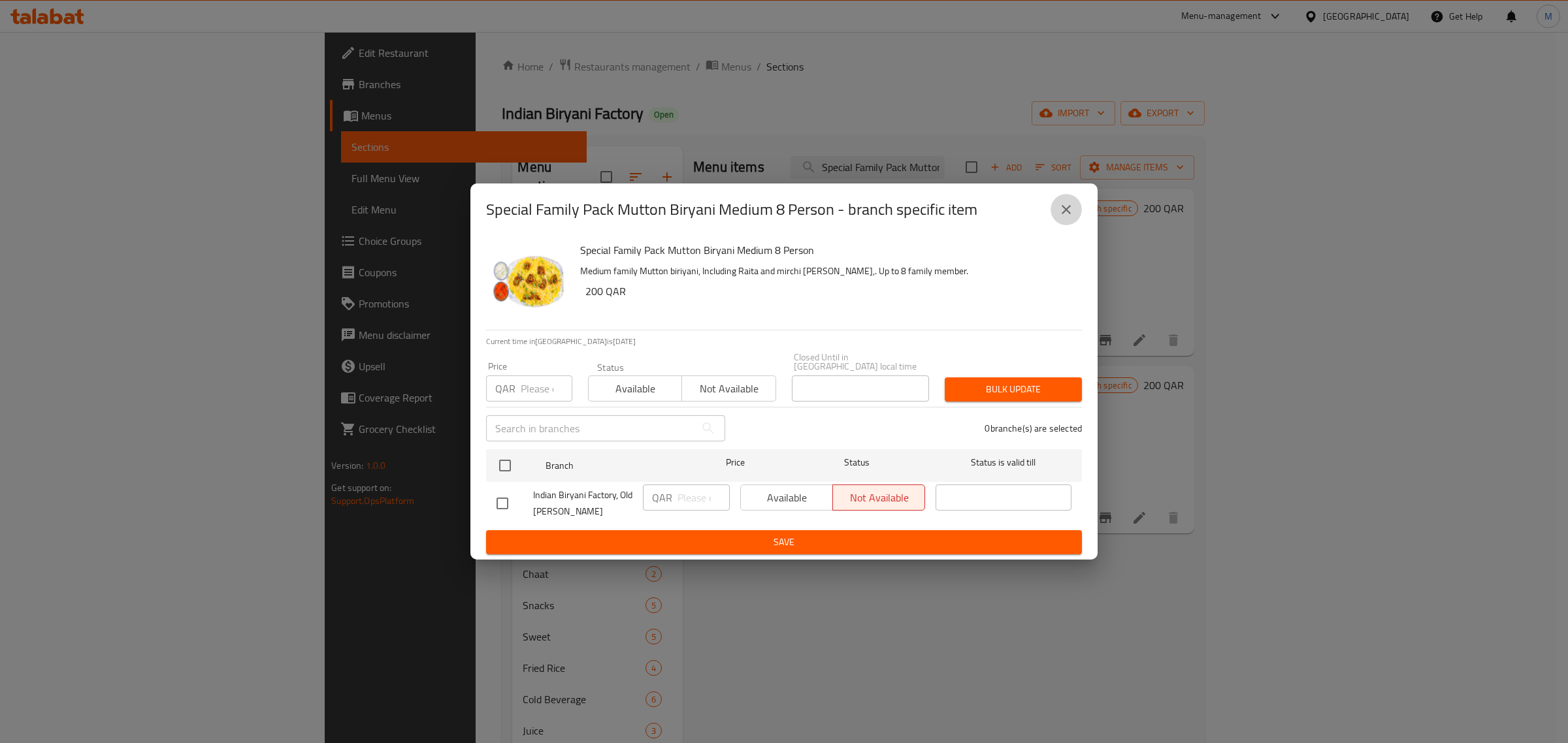
click at [1071, 207] on icon "close" at bounding box center [1066, 209] width 15 height 15
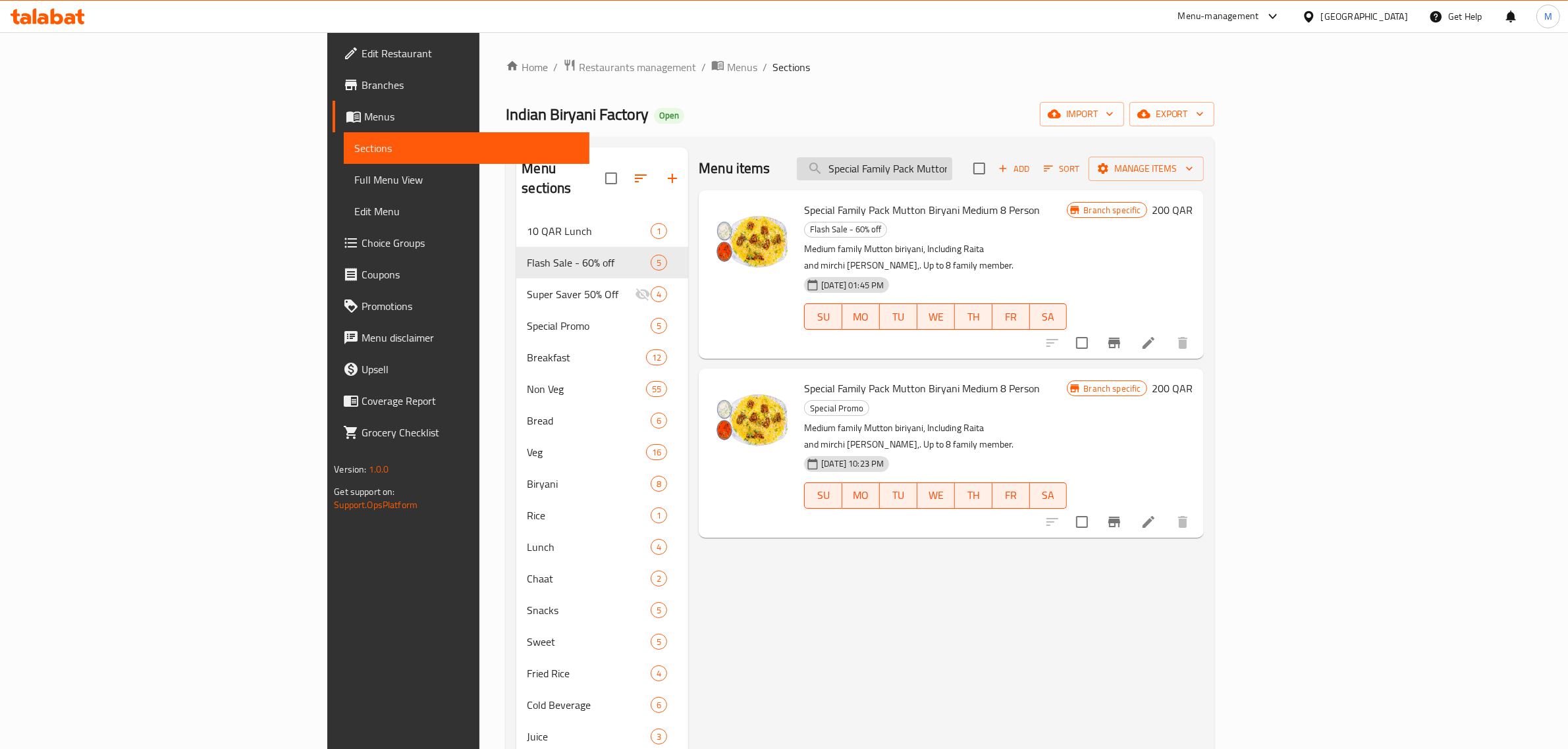
click at [953, 172] on input "Special Family Pack Mutton Biryani Medium 8 Person" at bounding box center [875, 168] width 156 height 23
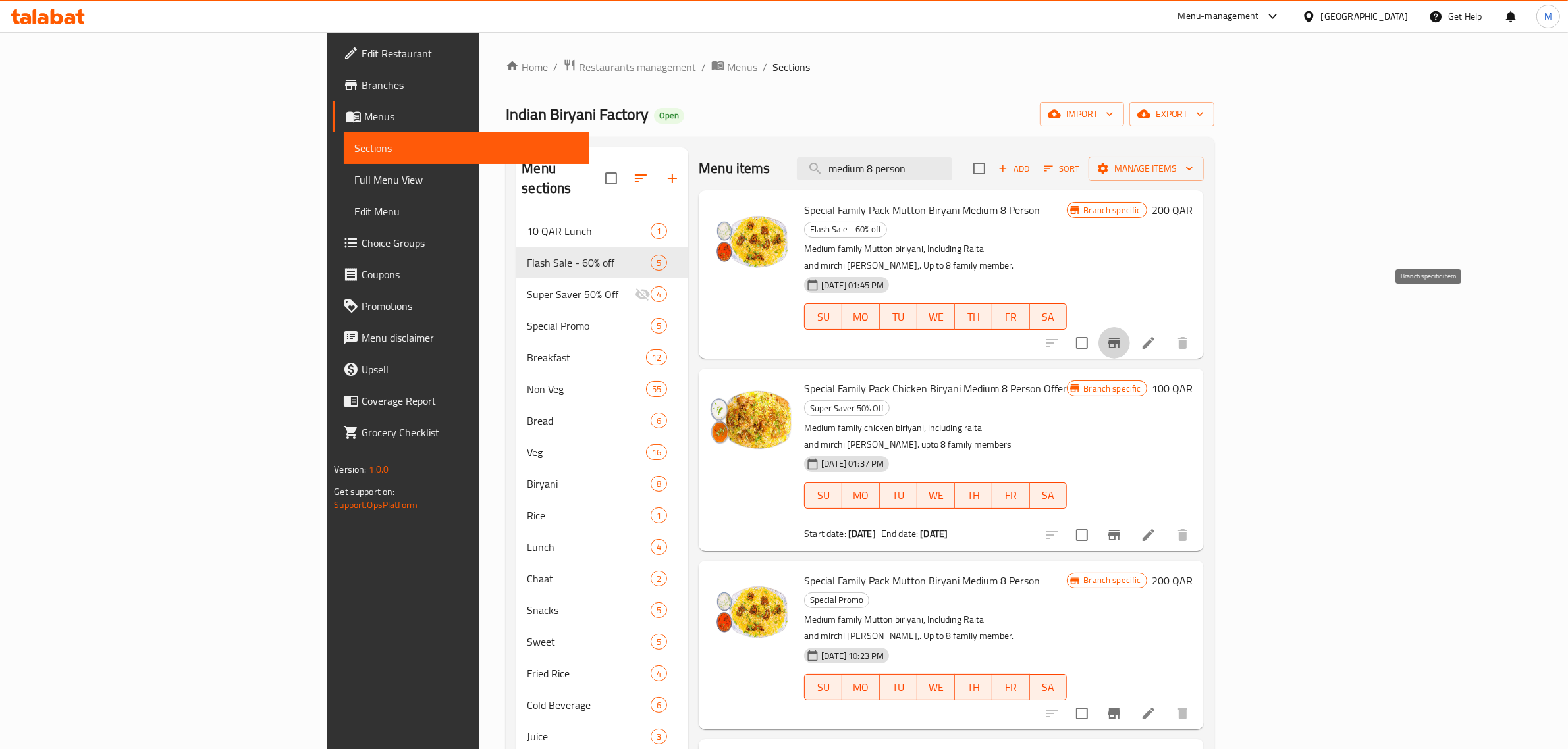
click at [1123, 335] on icon "Branch-specific-item" at bounding box center [1114, 342] width 16 height 16
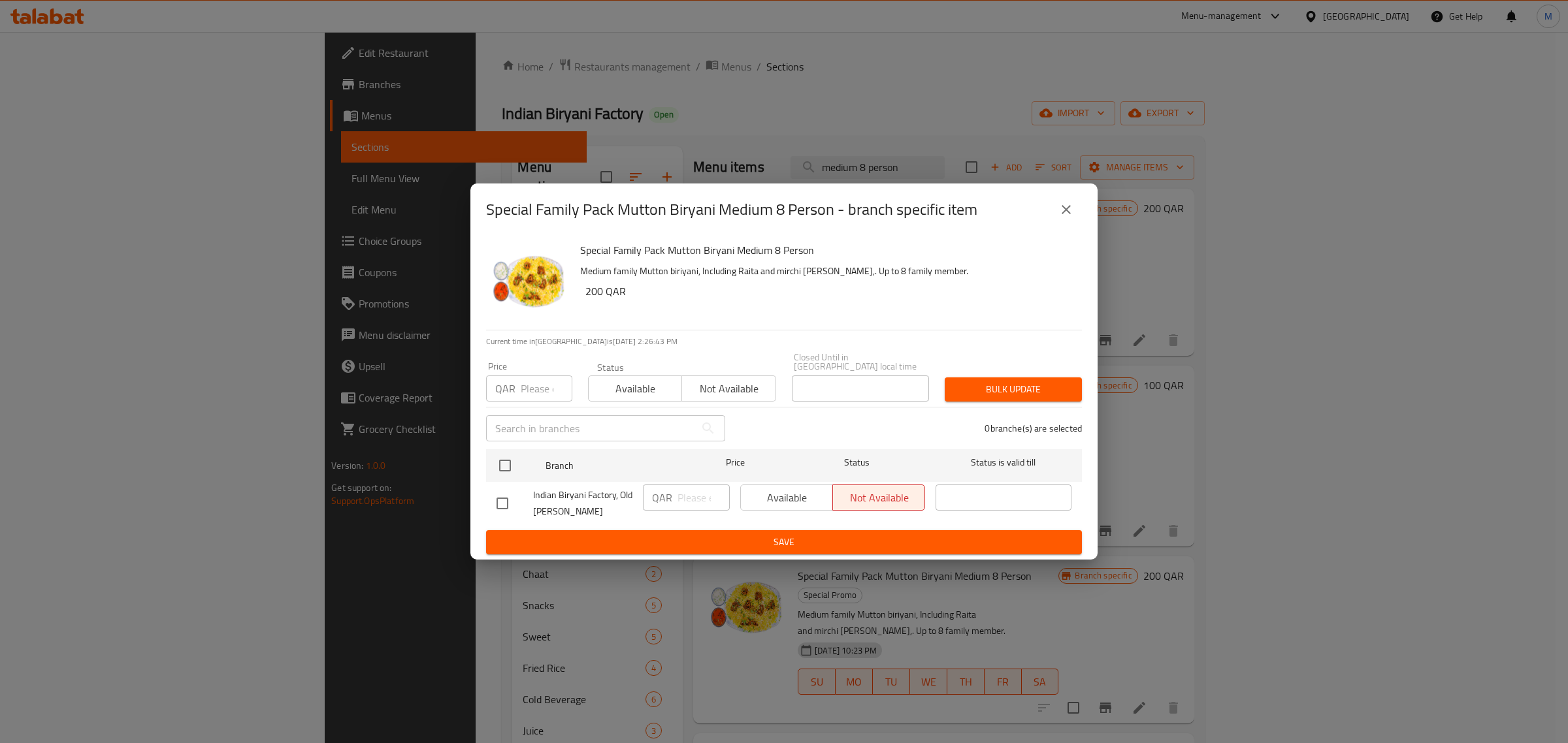
click at [1067, 216] on icon "close" at bounding box center [1066, 209] width 15 height 15
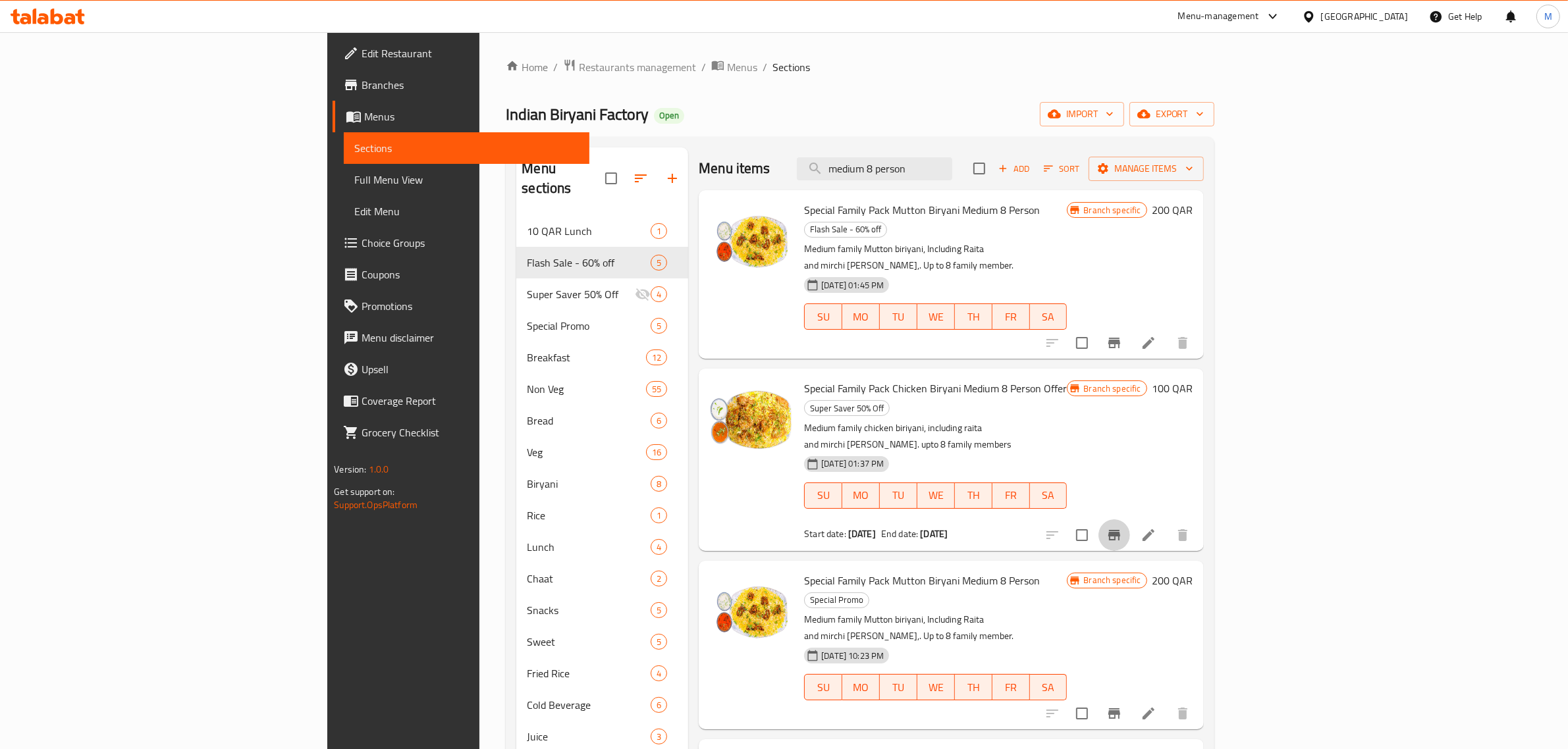
click at [1120, 530] on icon "Branch-specific-item" at bounding box center [1114, 536] width 12 height 11
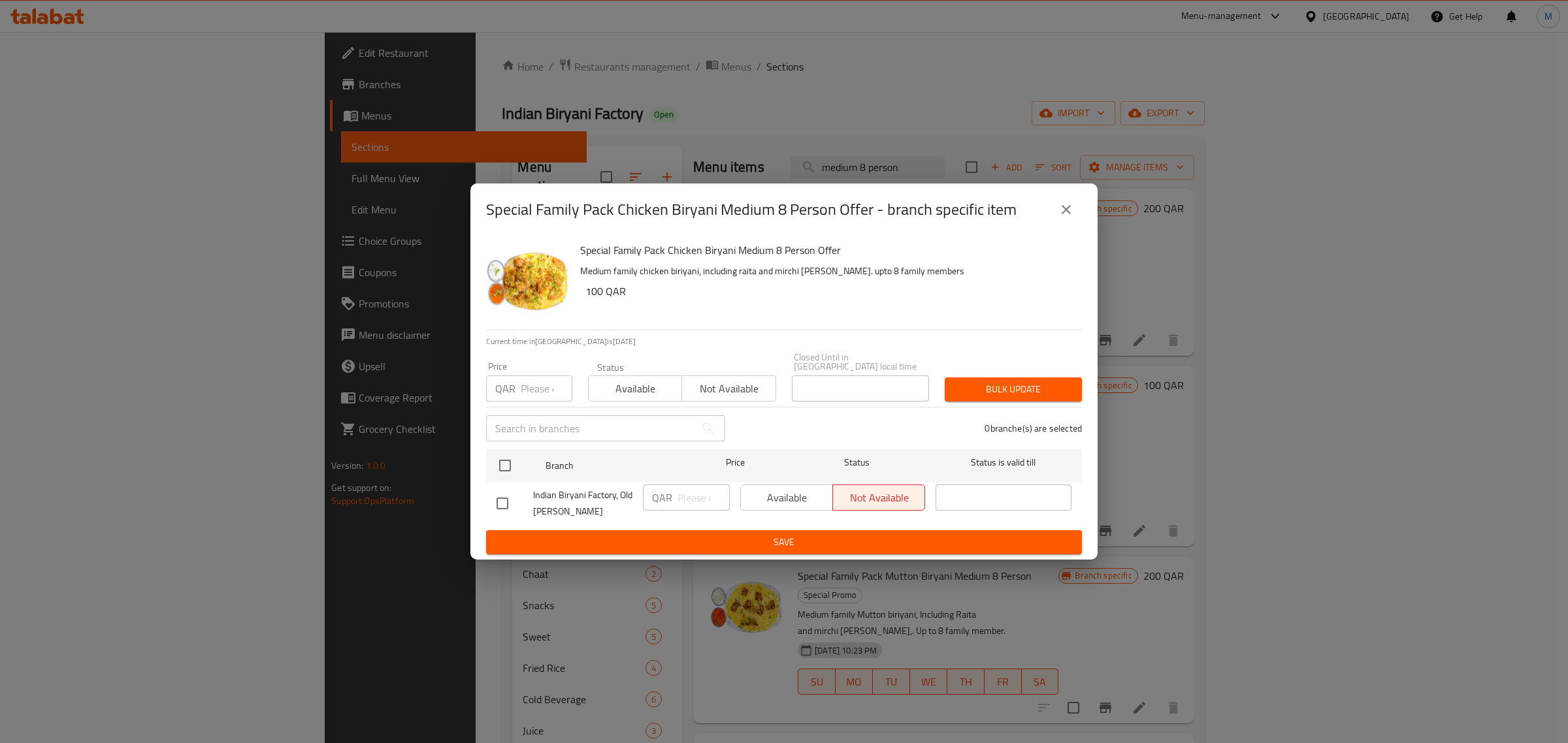
click at [1071, 223] on button "close" at bounding box center [1066, 210] width 32 height 32
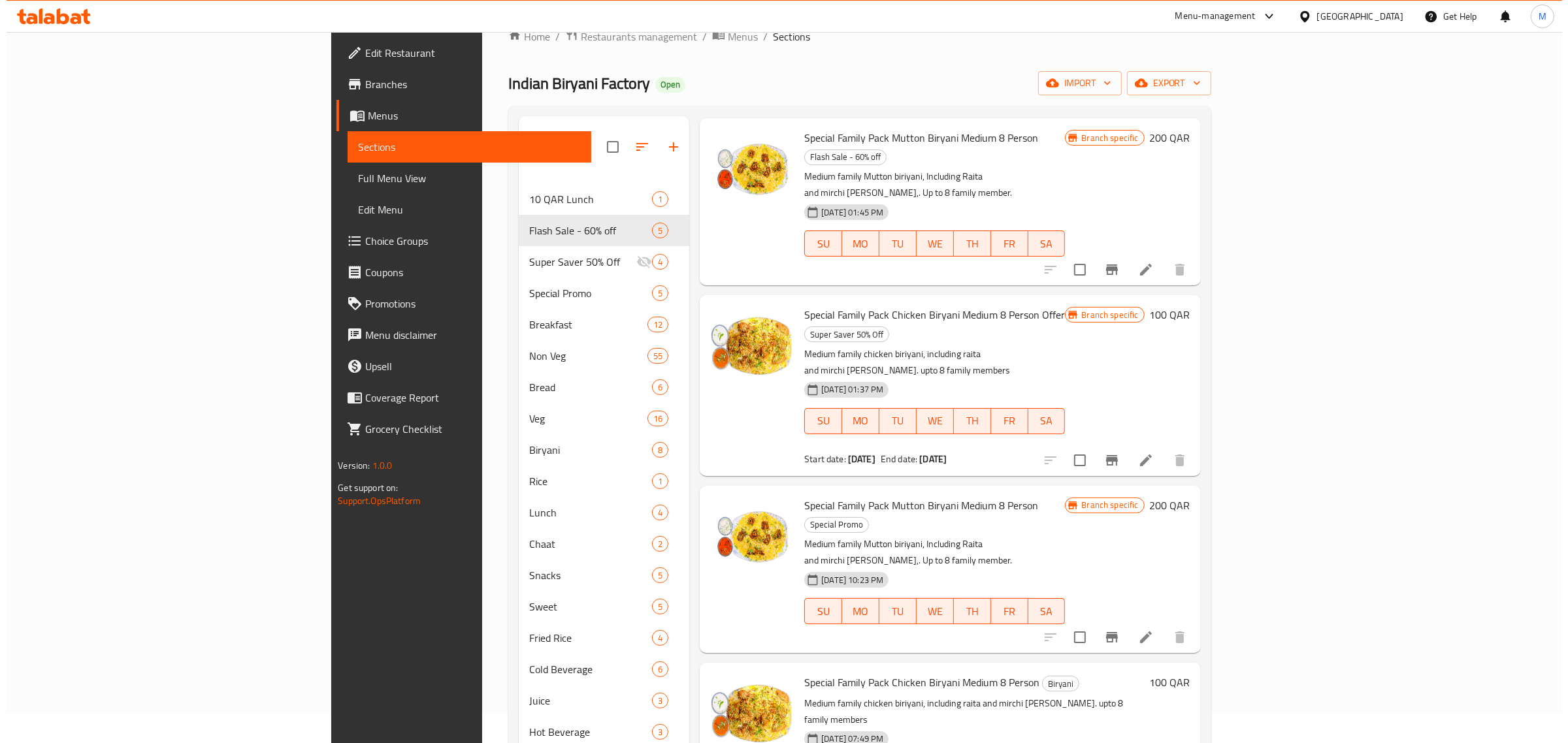
scroll to position [82, 0]
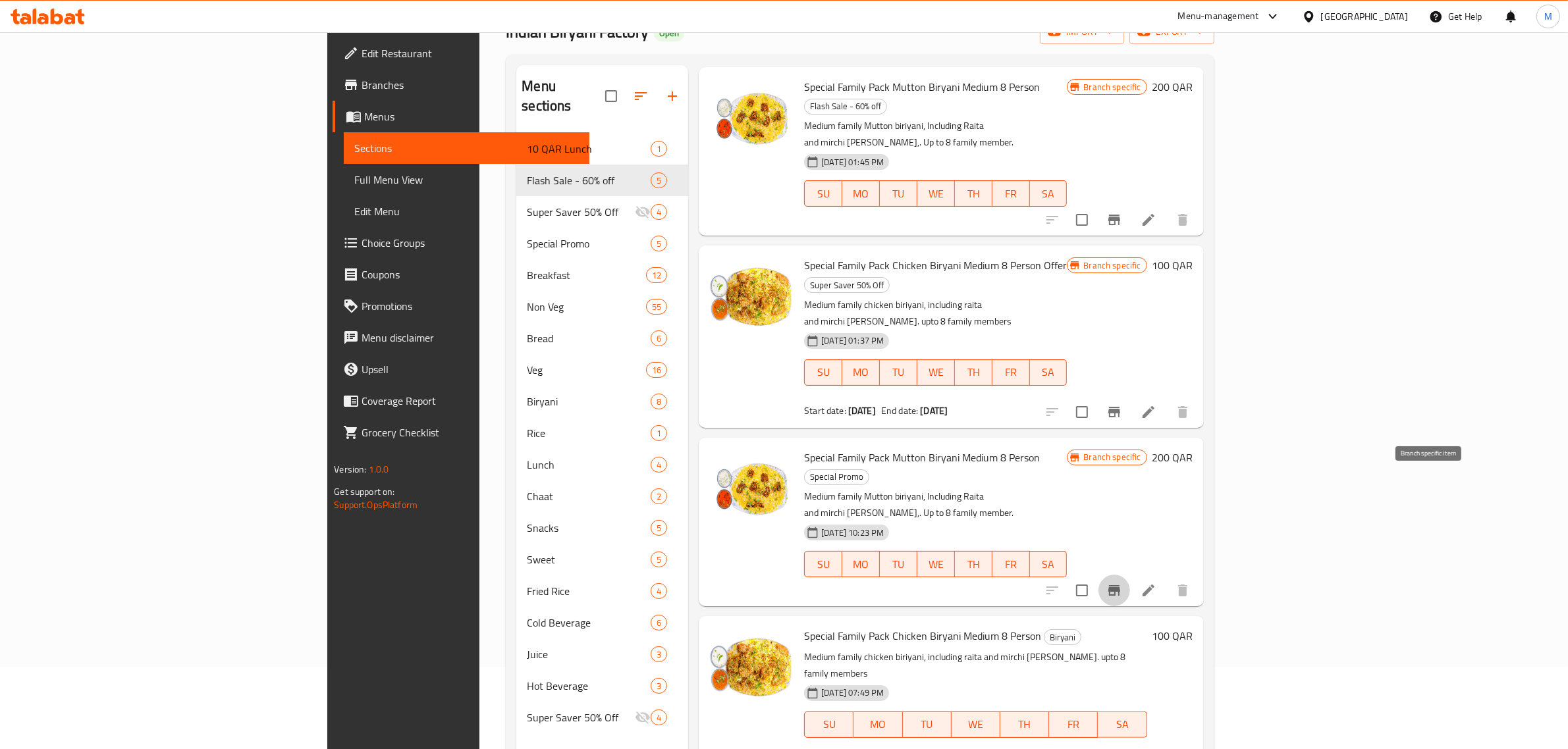
click at [1120, 585] on icon "Branch-specific-item" at bounding box center [1114, 591] width 12 height 11
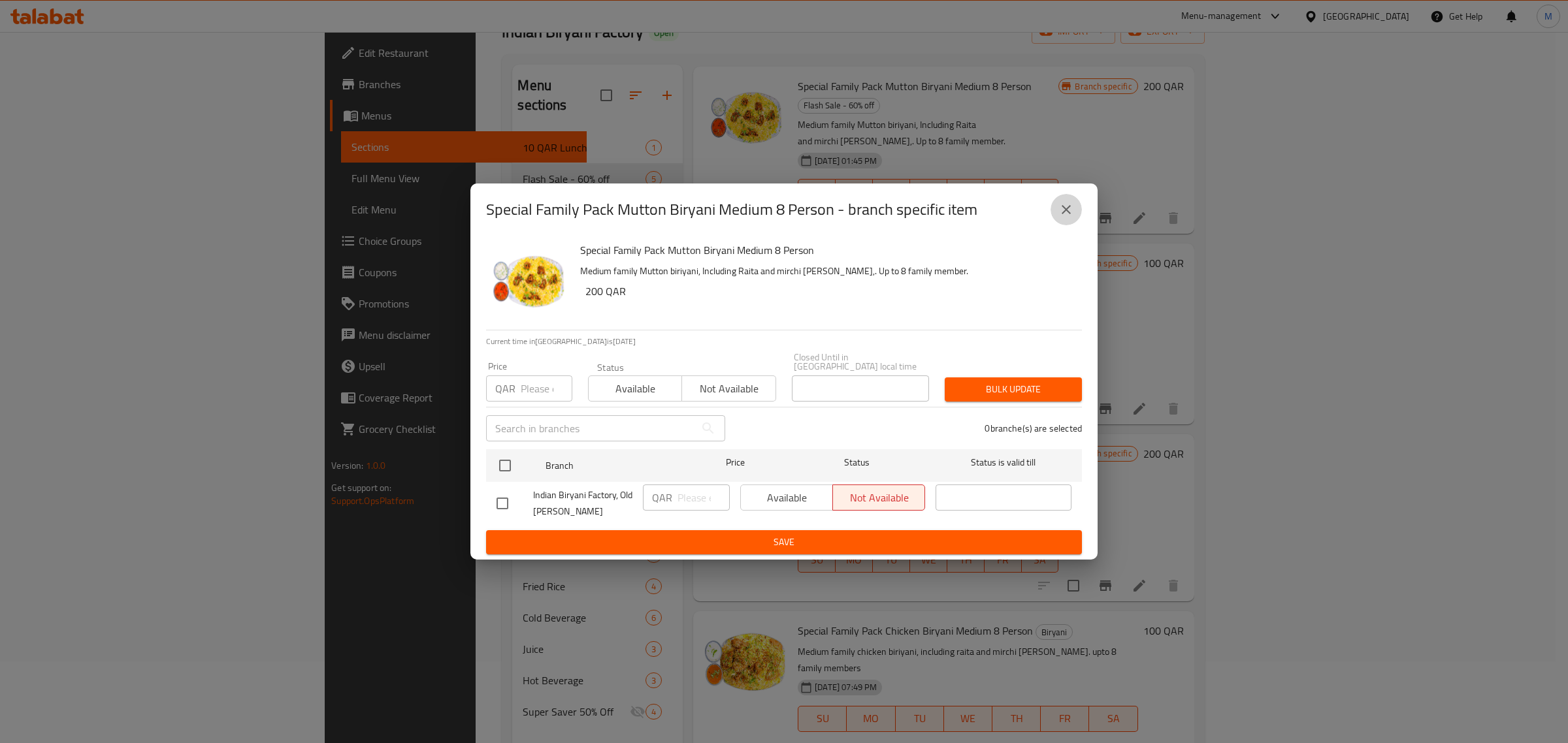
click at [1060, 217] on icon "close" at bounding box center [1066, 209] width 15 height 15
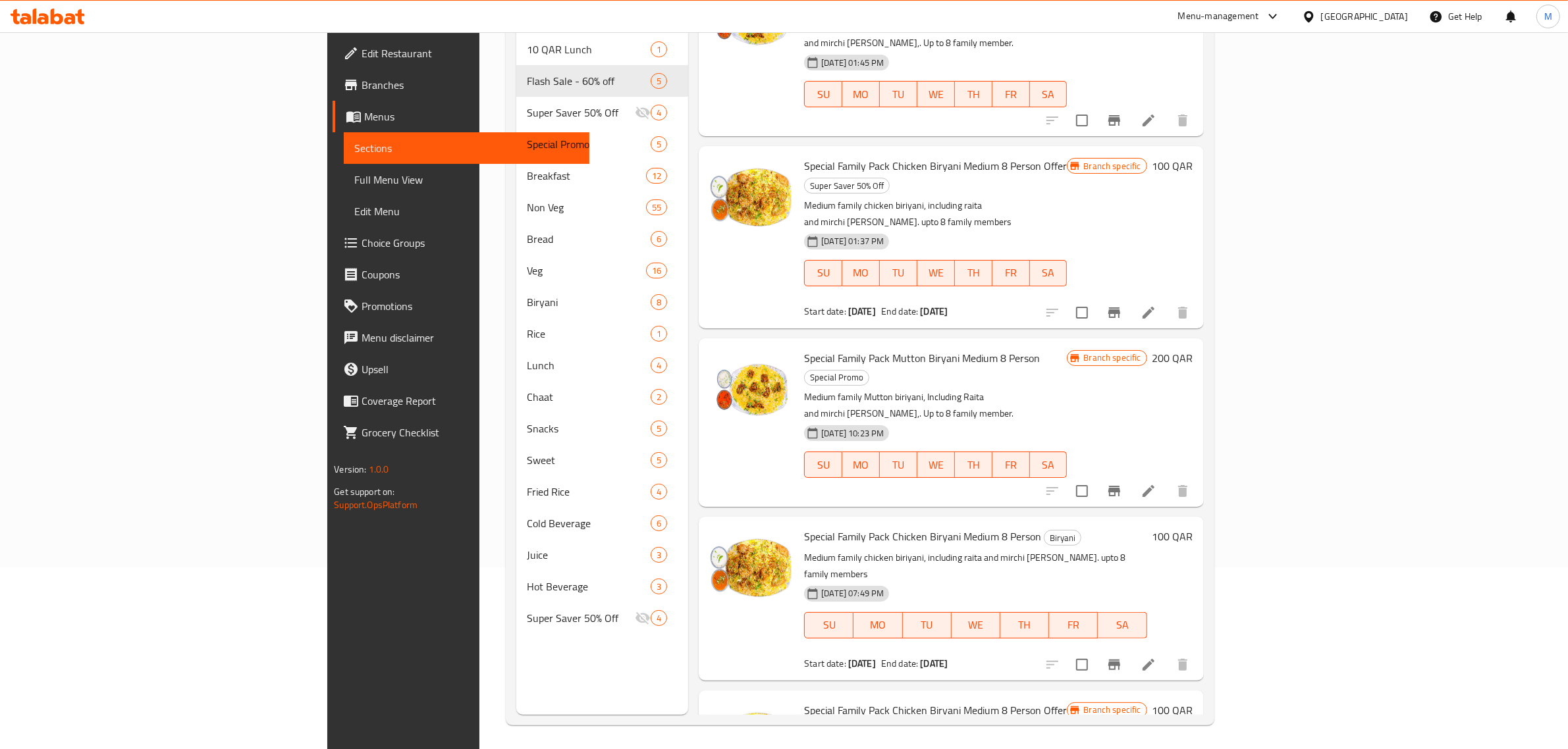
scroll to position [185, 0]
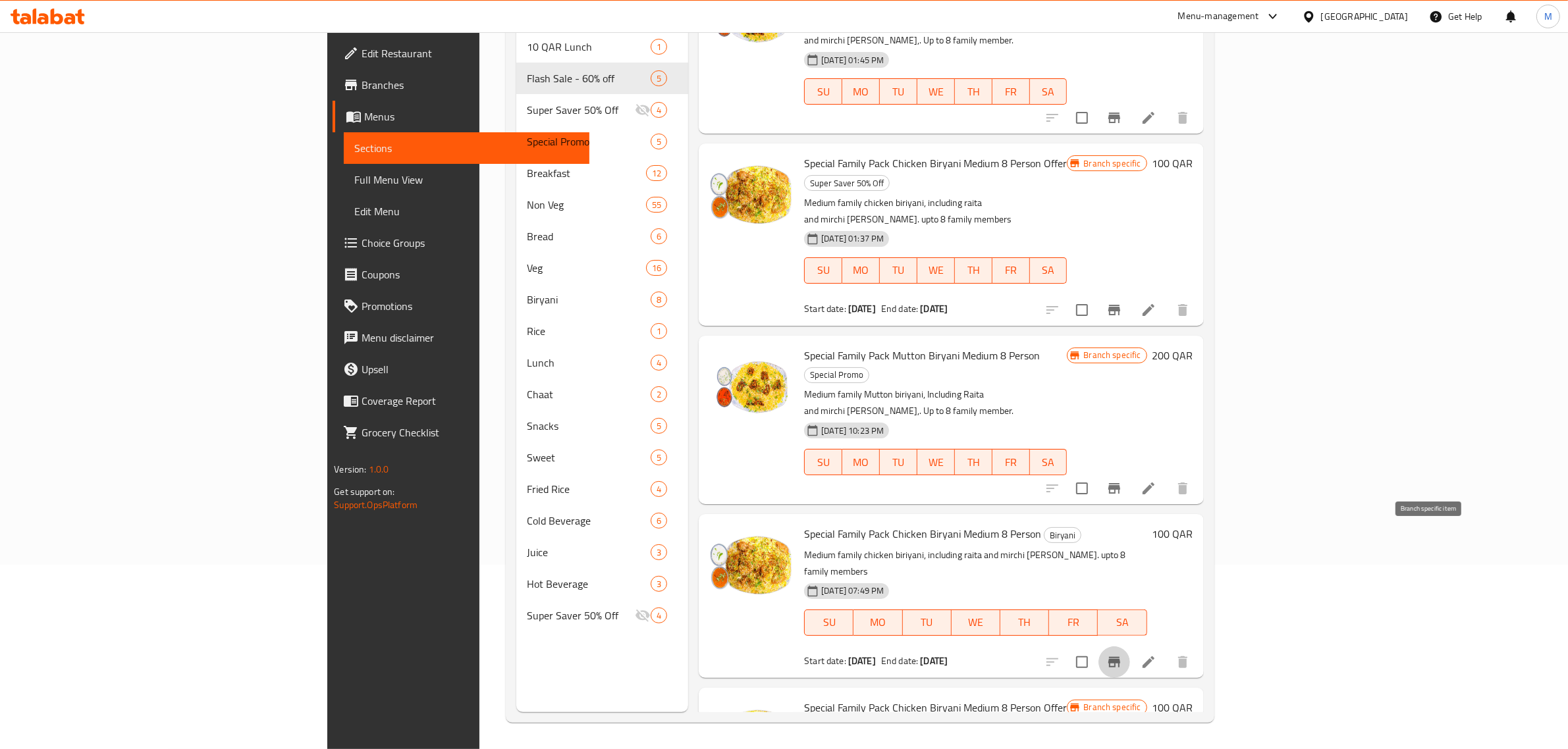
click at [1120, 657] on icon "Branch-specific-item" at bounding box center [1114, 663] width 12 height 11
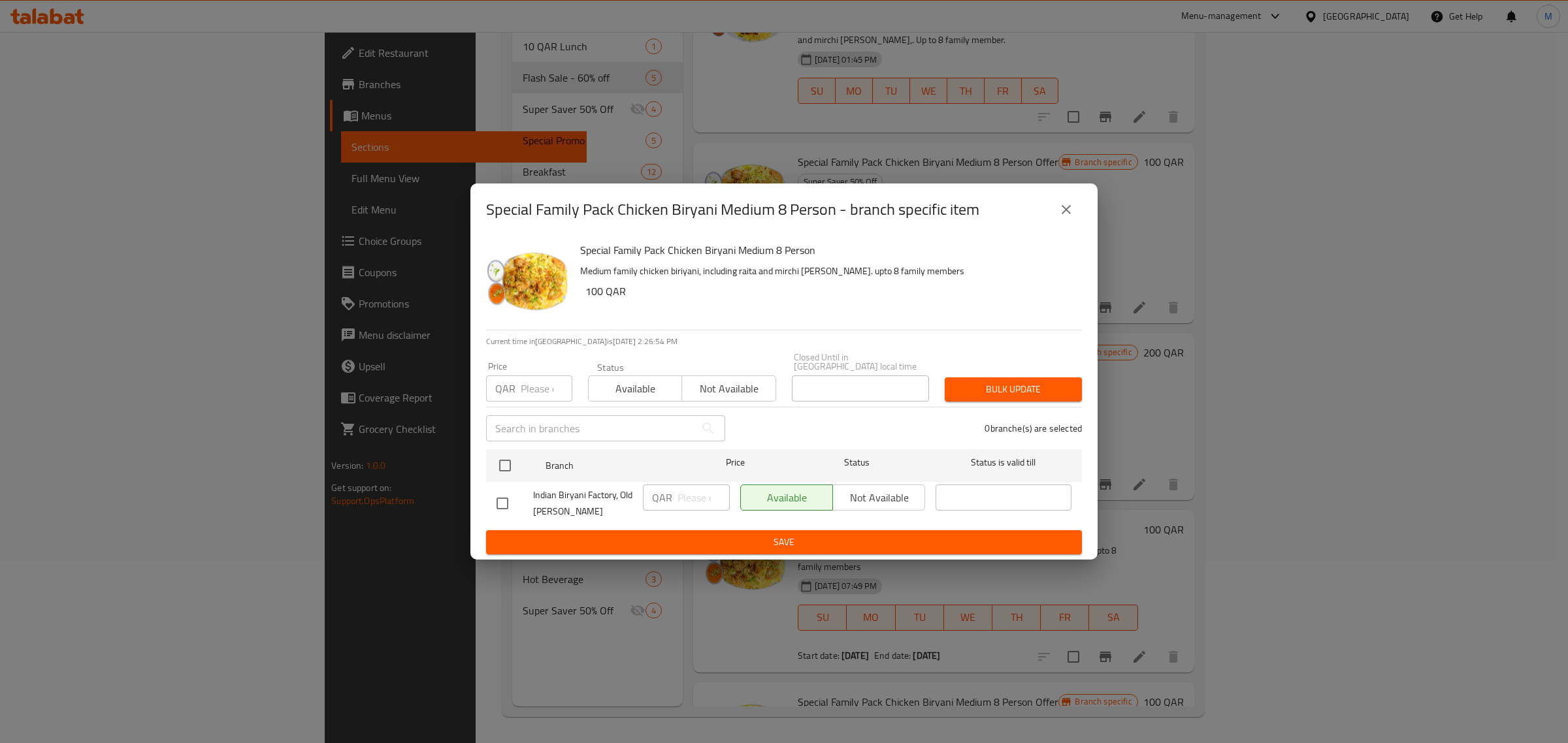
drag, startPoint x: 992, startPoint y: 213, endPoint x: 455, endPoint y: 257, distance: 538.8
click at [455, 257] on div "Special Family Pack Chicken Biryani Medium 8 Person - branch specific item Spec…" at bounding box center [784, 372] width 1568 height 743
click at [811, 236] on div "Special Family Pack Chicken Biryani Medium 8 Person - branch specific item" at bounding box center [784, 210] width 627 height 53
click at [1059, 208] on icon "close" at bounding box center [1066, 209] width 15 height 15
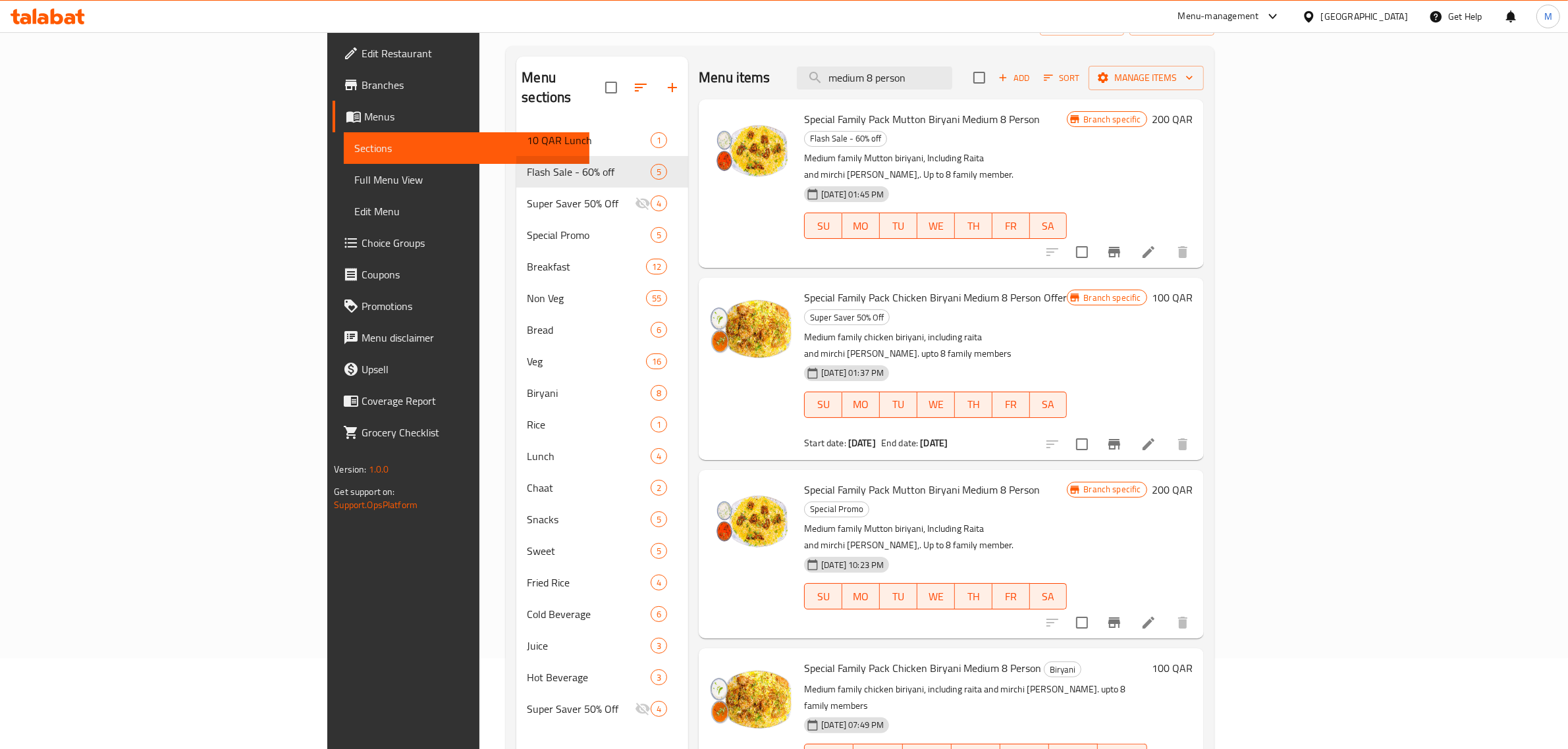
scroll to position [0, 0]
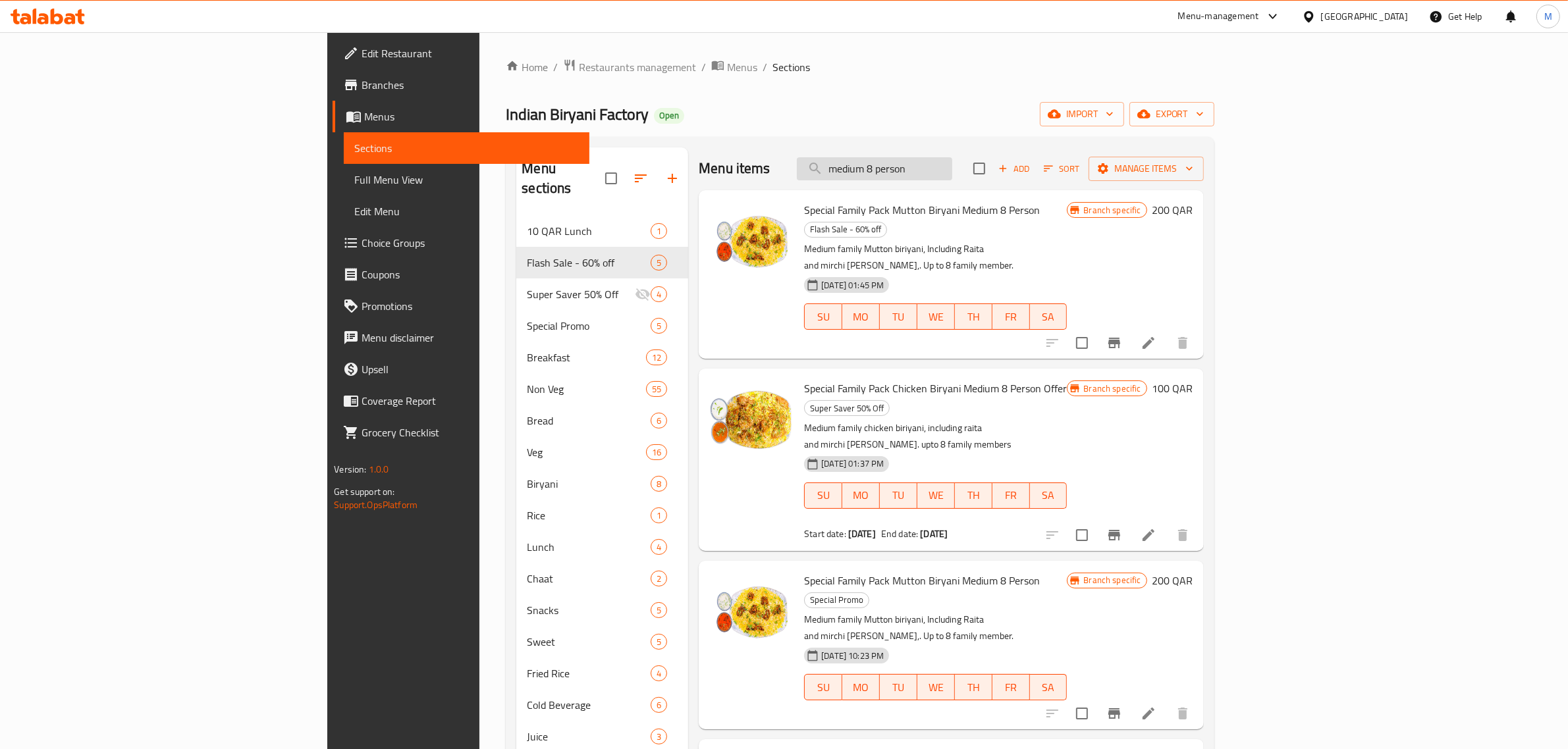
click at [953, 170] on input "medium 8 person" at bounding box center [875, 168] width 156 height 23
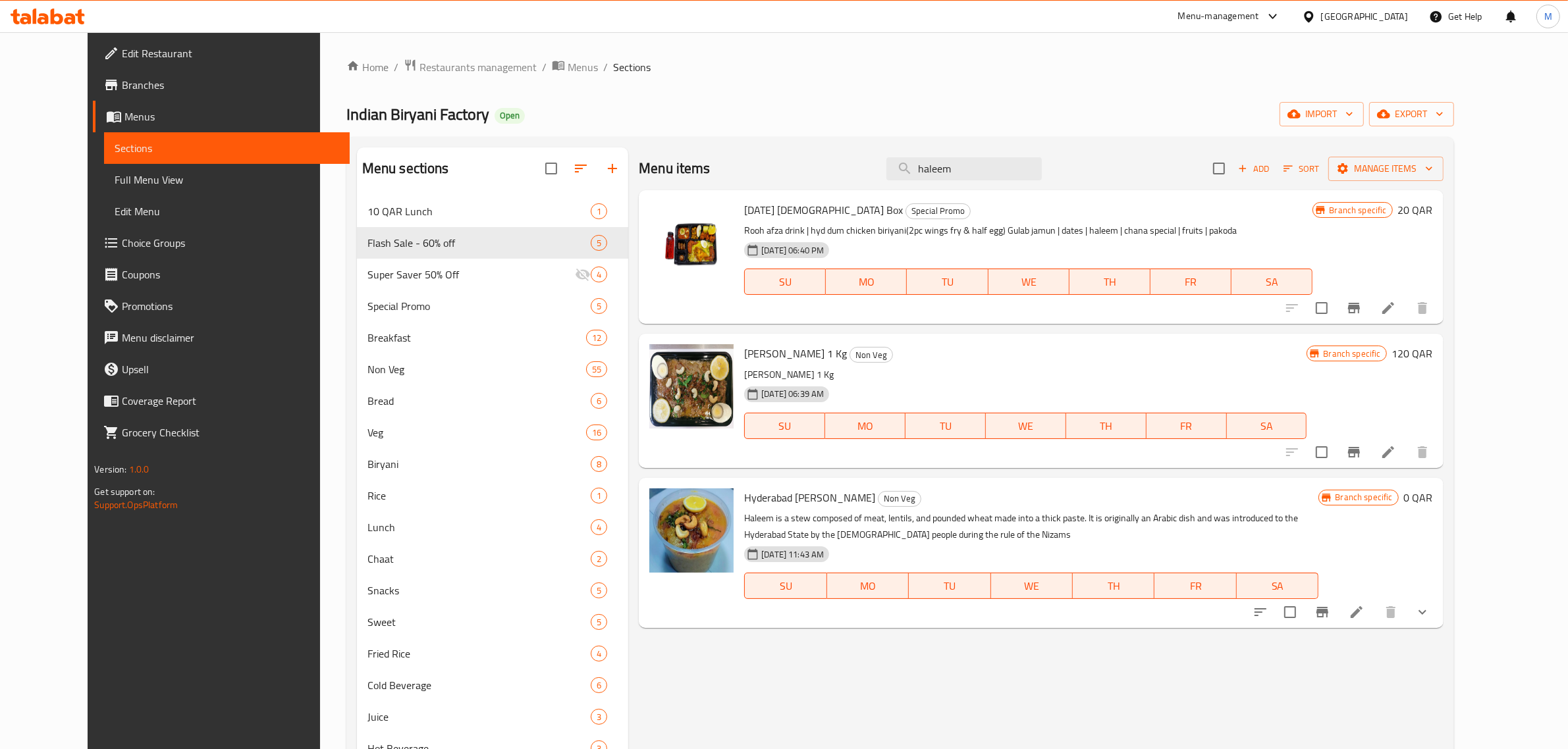
type input "haleem"
click at [1362, 454] on icon "Branch-specific-item" at bounding box center [1354, 451] width 16 height 16
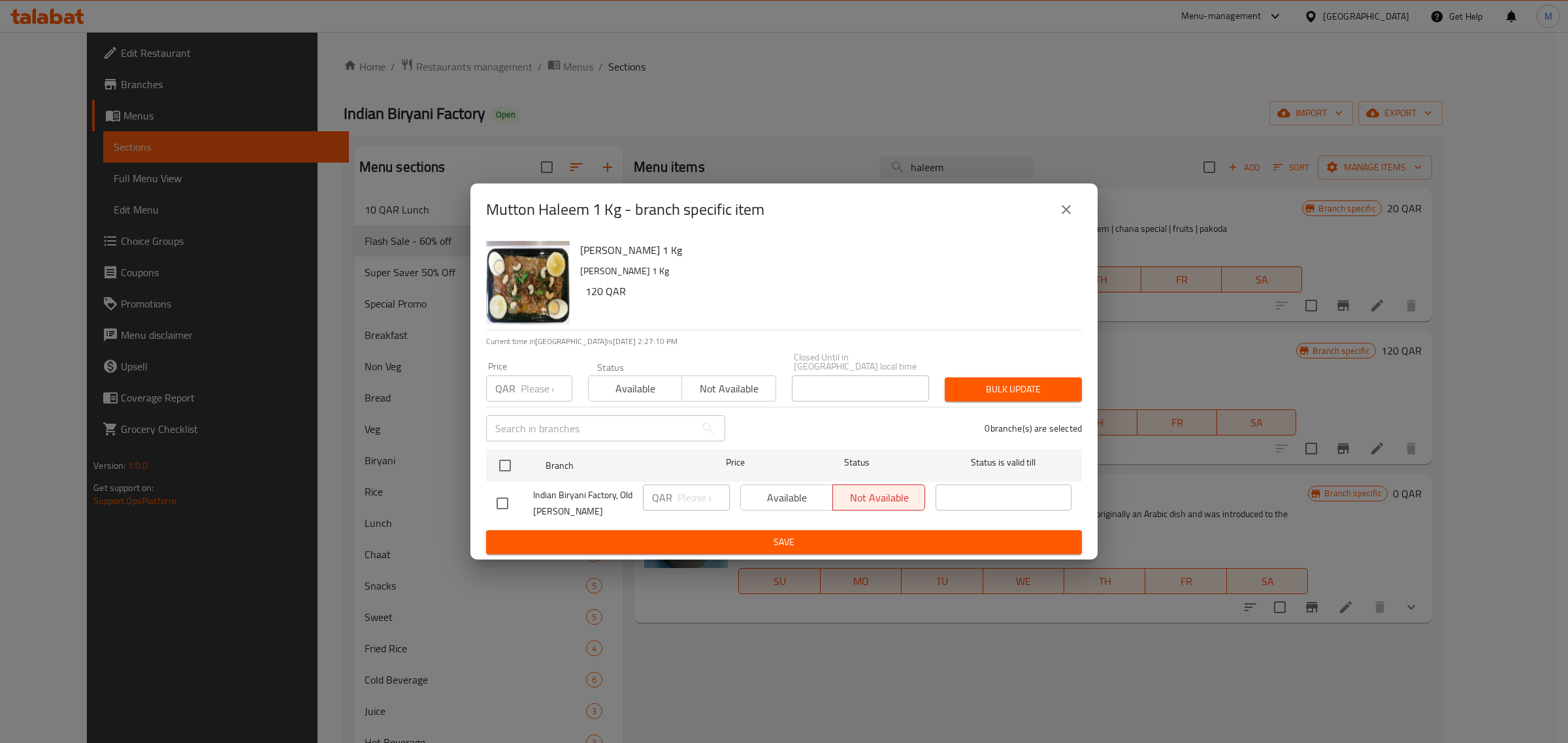
click at [1054, 207] on button "close" at bounding box center [1066, 210] width 32 height 32
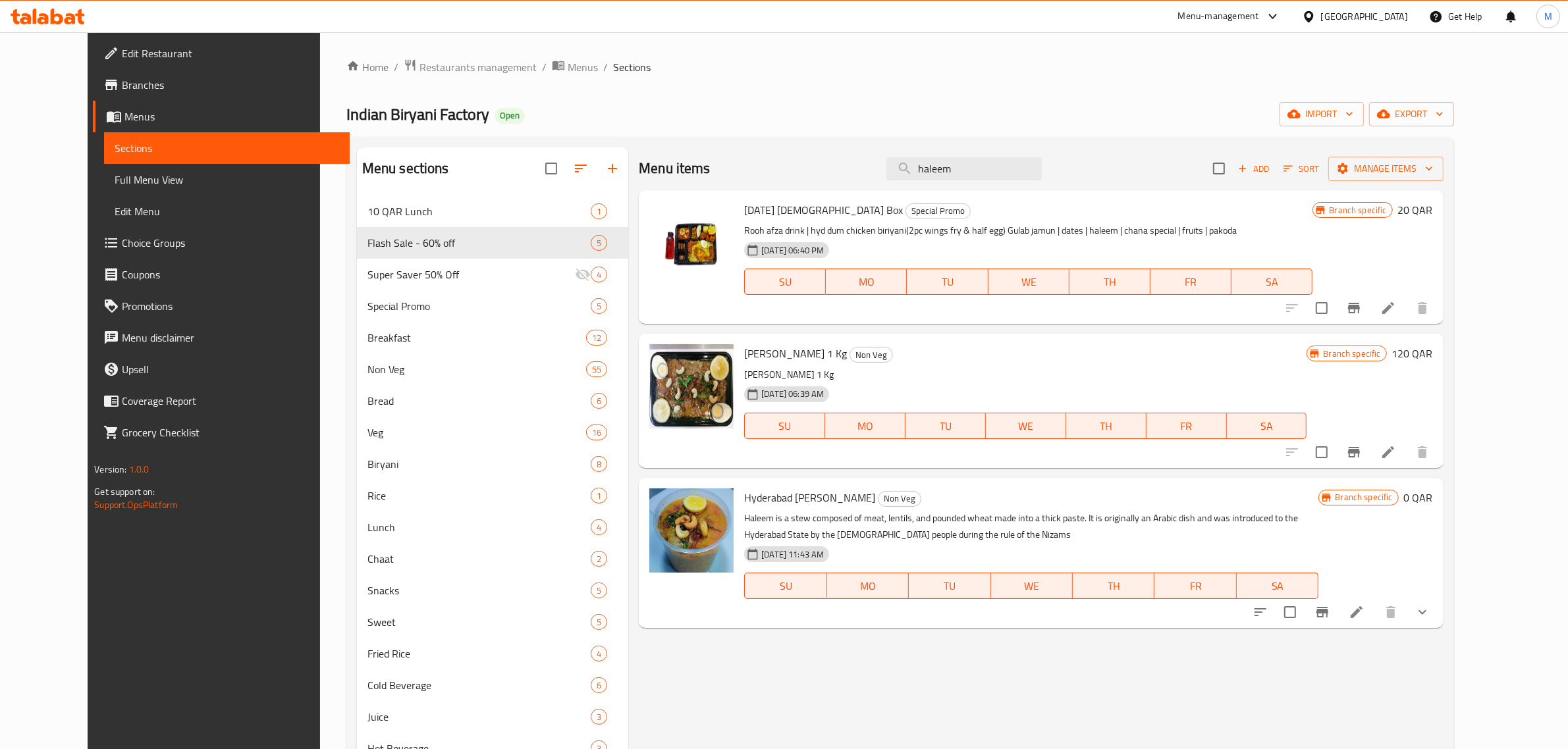
click at [1331, 614] on icon "Branch-specific-item" at bounding box center [1323, 612] width 16 height 16
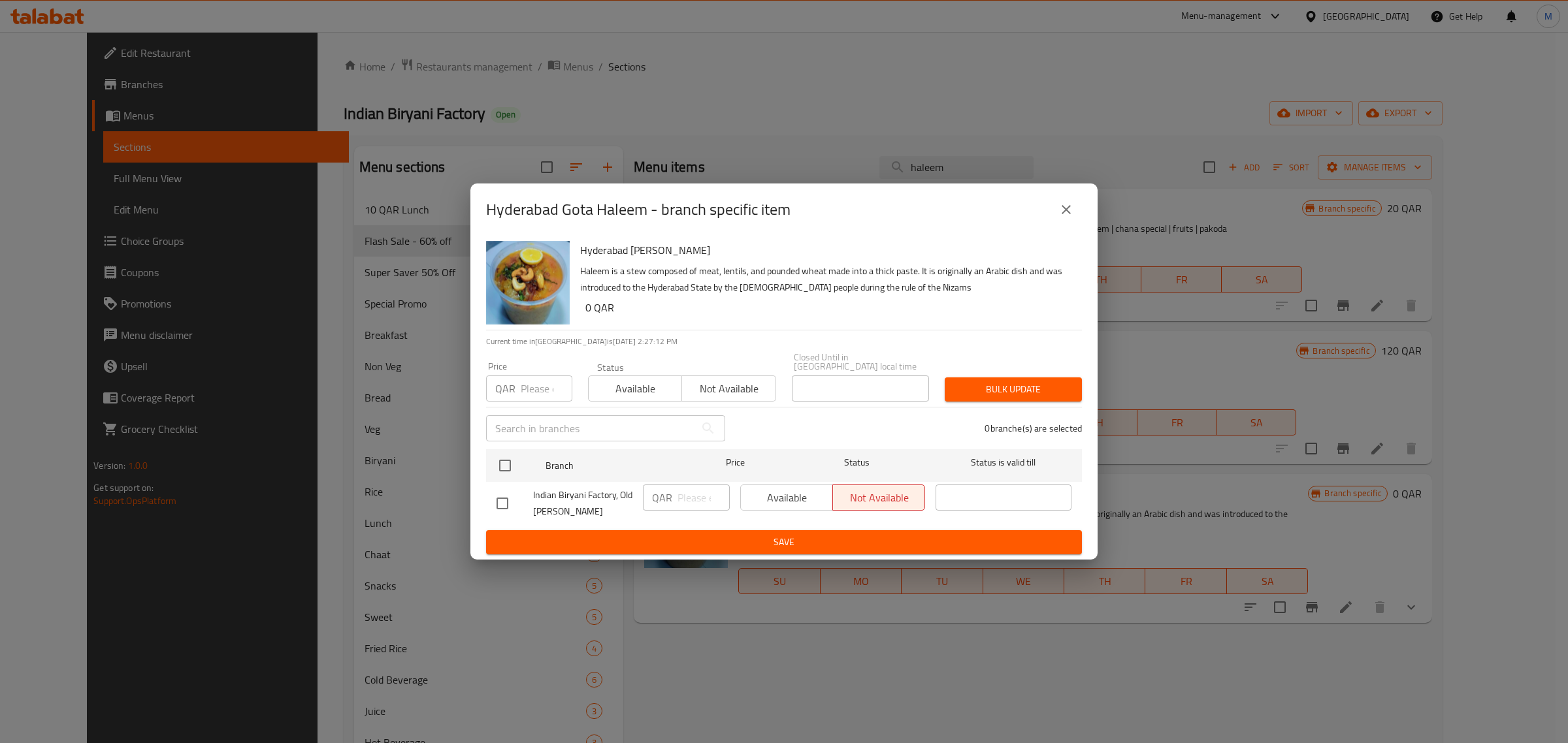
click at [1064, 209] on icon "close" at bounding box center [1066, 209] width 15 height 15
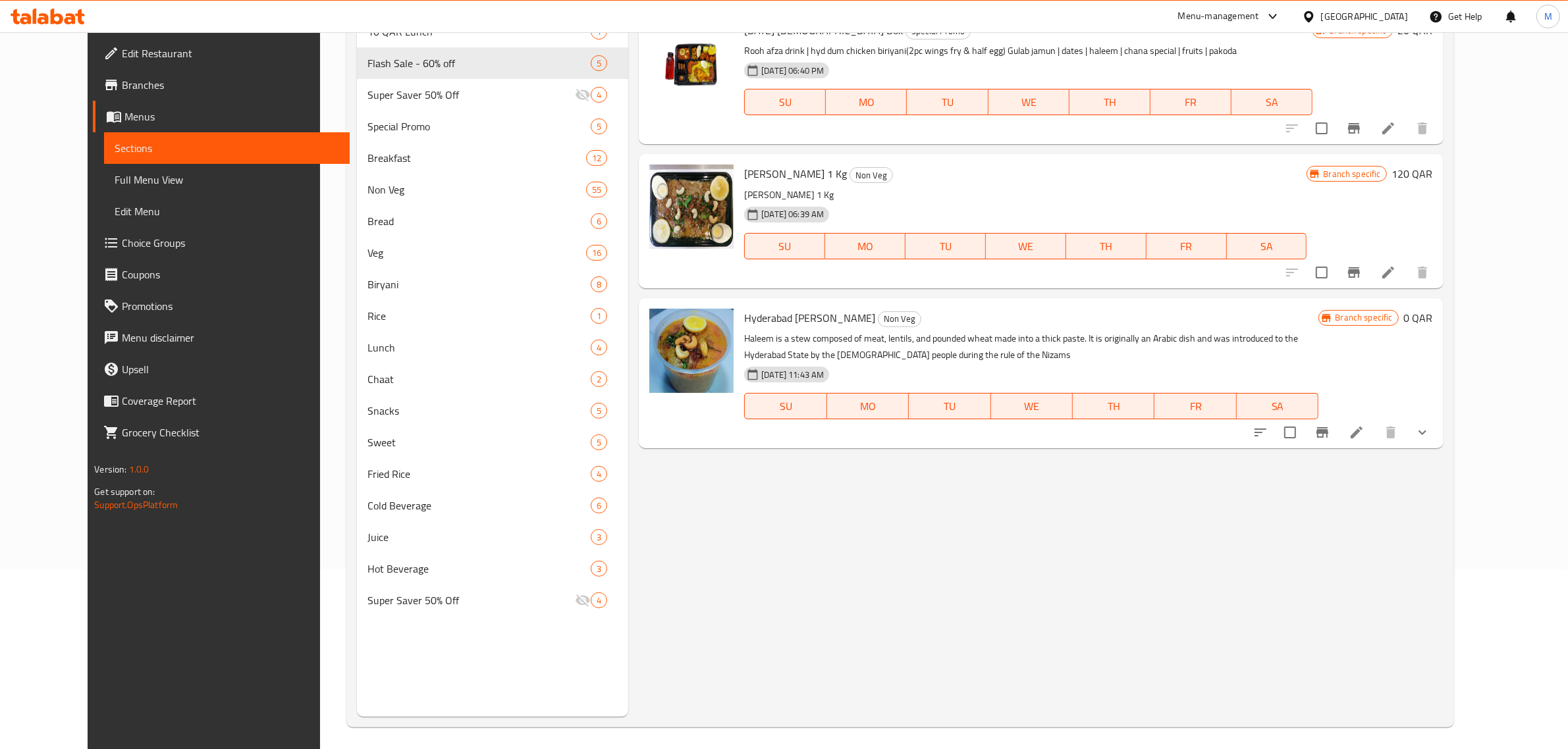
scroll to position [185, 0]
